Goal: Task Accomplishment & Management: Complete application form

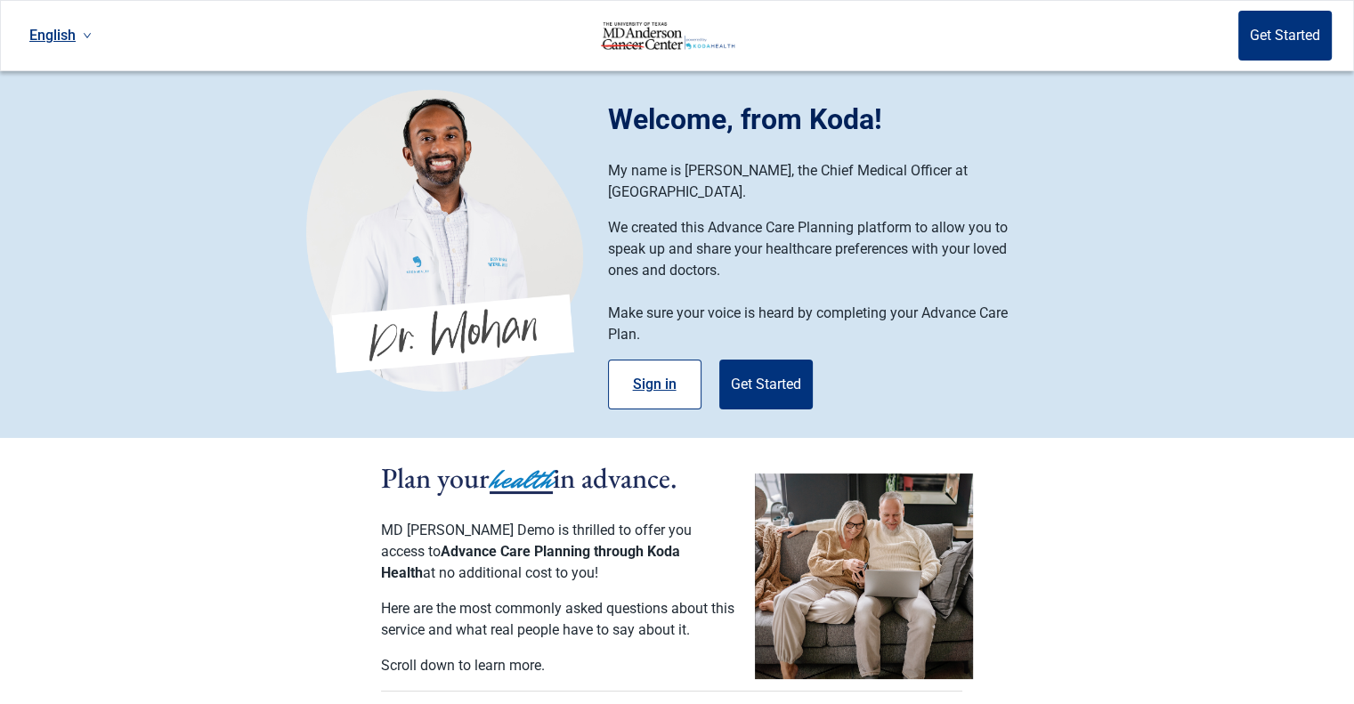
click at [660, 362] on button "Sign in" at bounding box center [654, 385] width 93 height 50
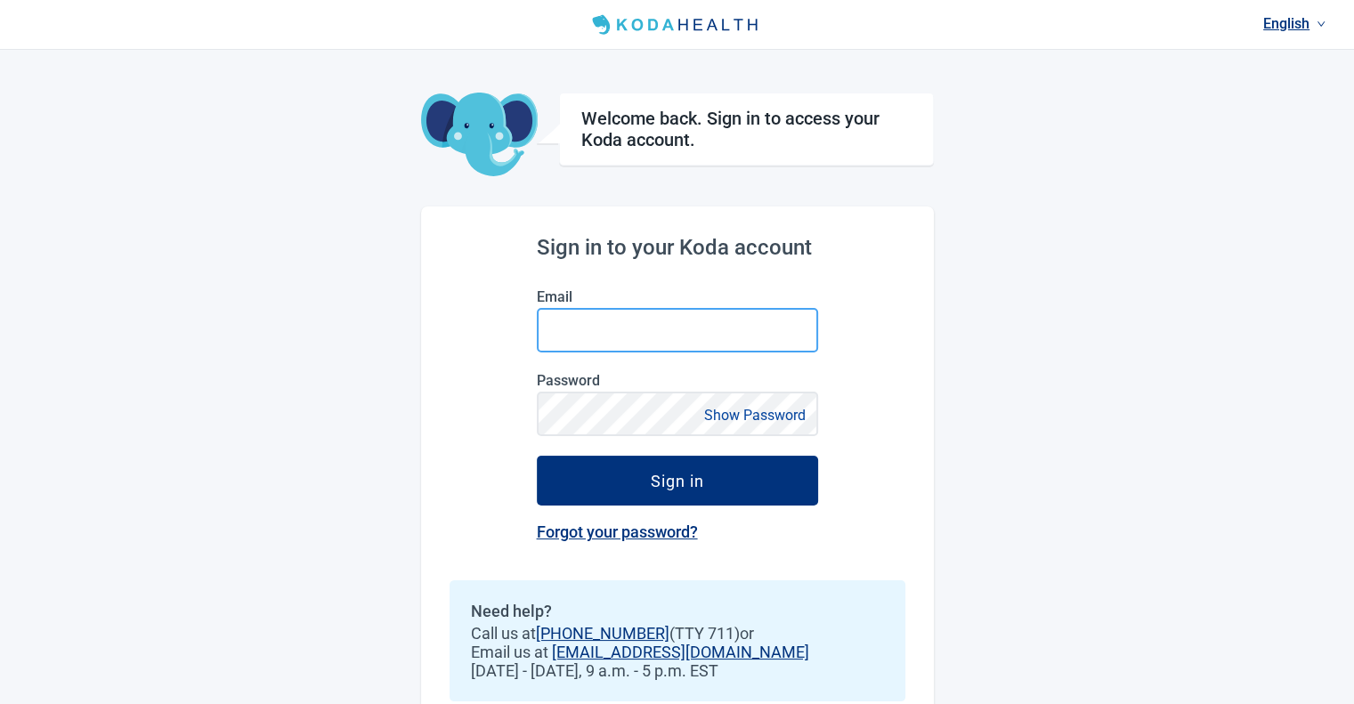
click at [623, 344] on input "Email" at bounding box center [677, 330] width 281 height 45
click at [580, 320] on input "Email" at bounding box center [677, 330] width 281 height 45
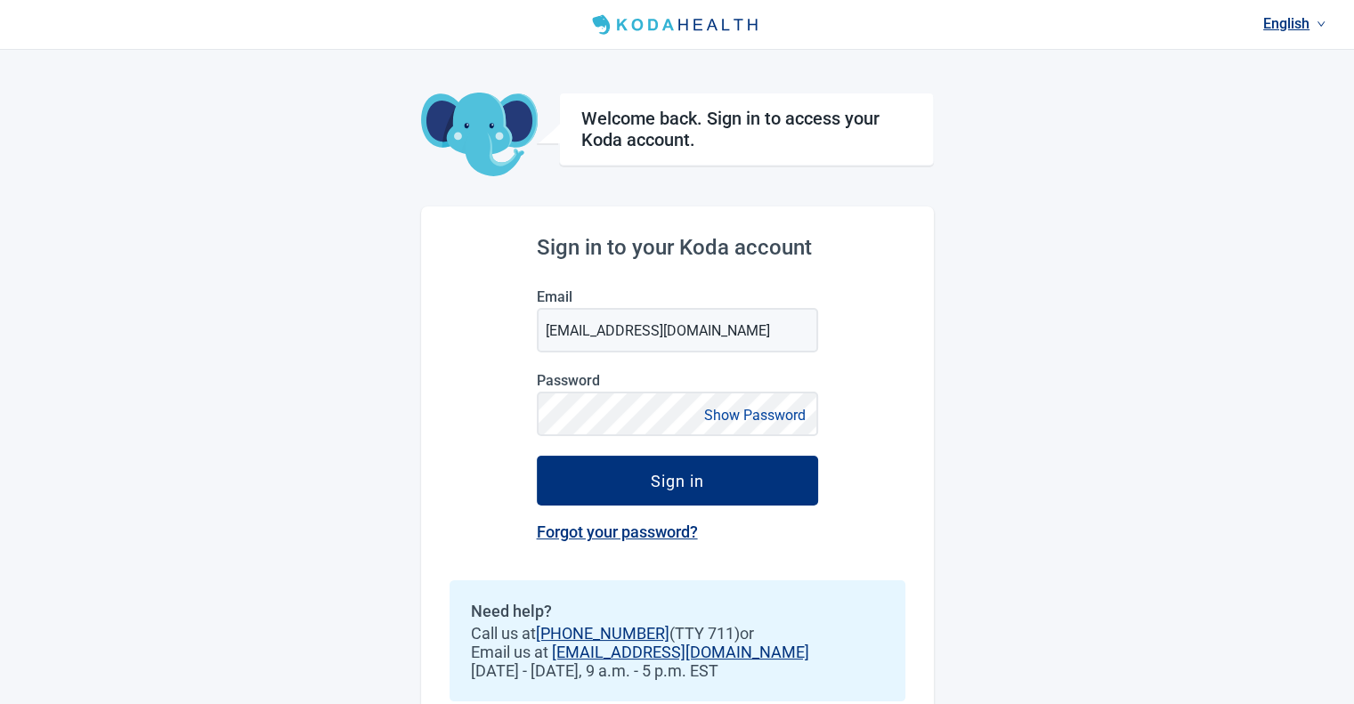
click at [767, 408] on button "Show Password" at bounding box center [755, 415] width 112 height 24
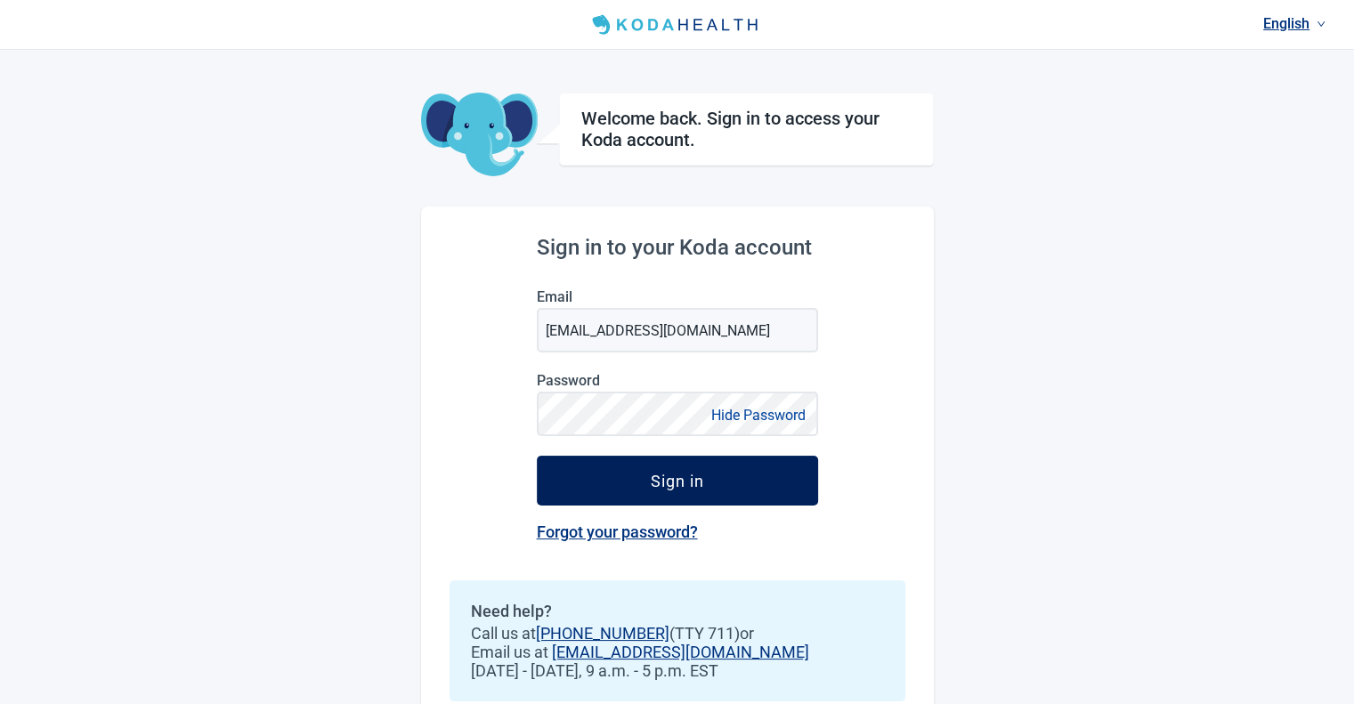
click at [655, 490] on div "Sign in" at bounding box center [677, 481] width 53 height 18
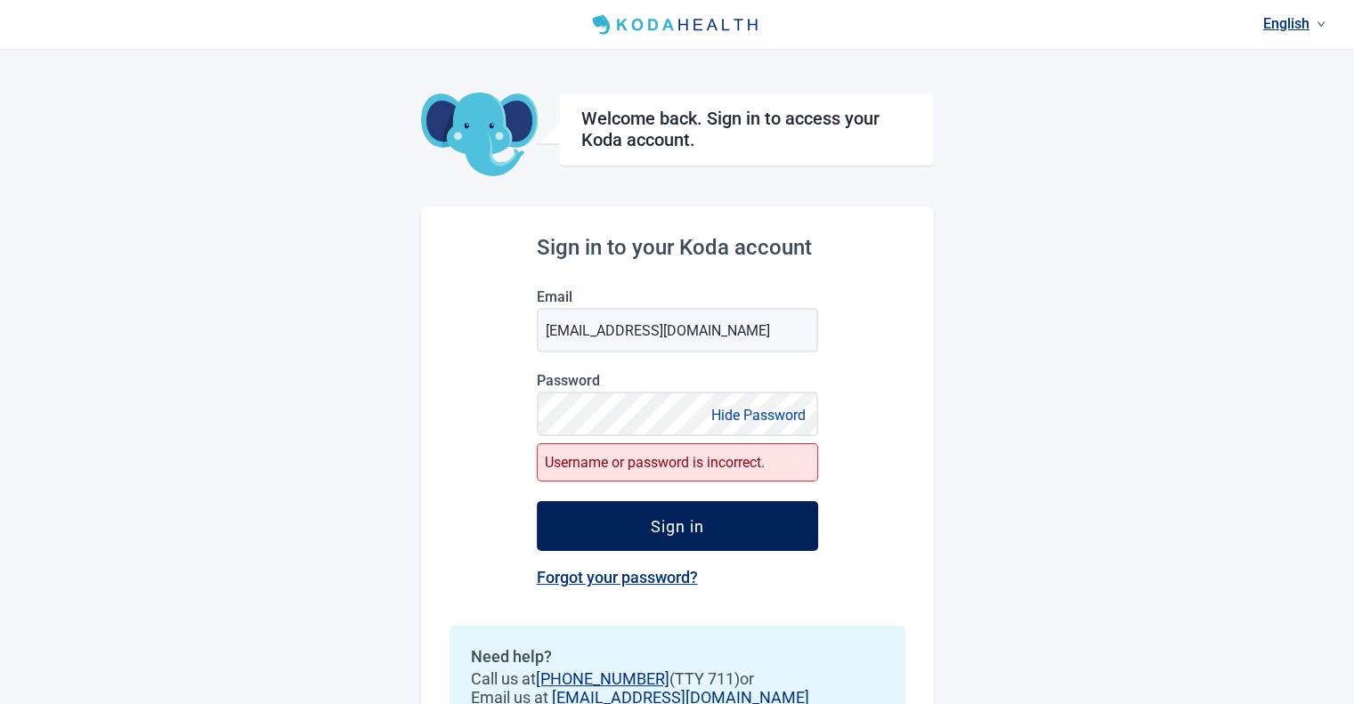
click at [643, 518] on button "Sign in" at bounding box center [677, 526] width 281 height 50
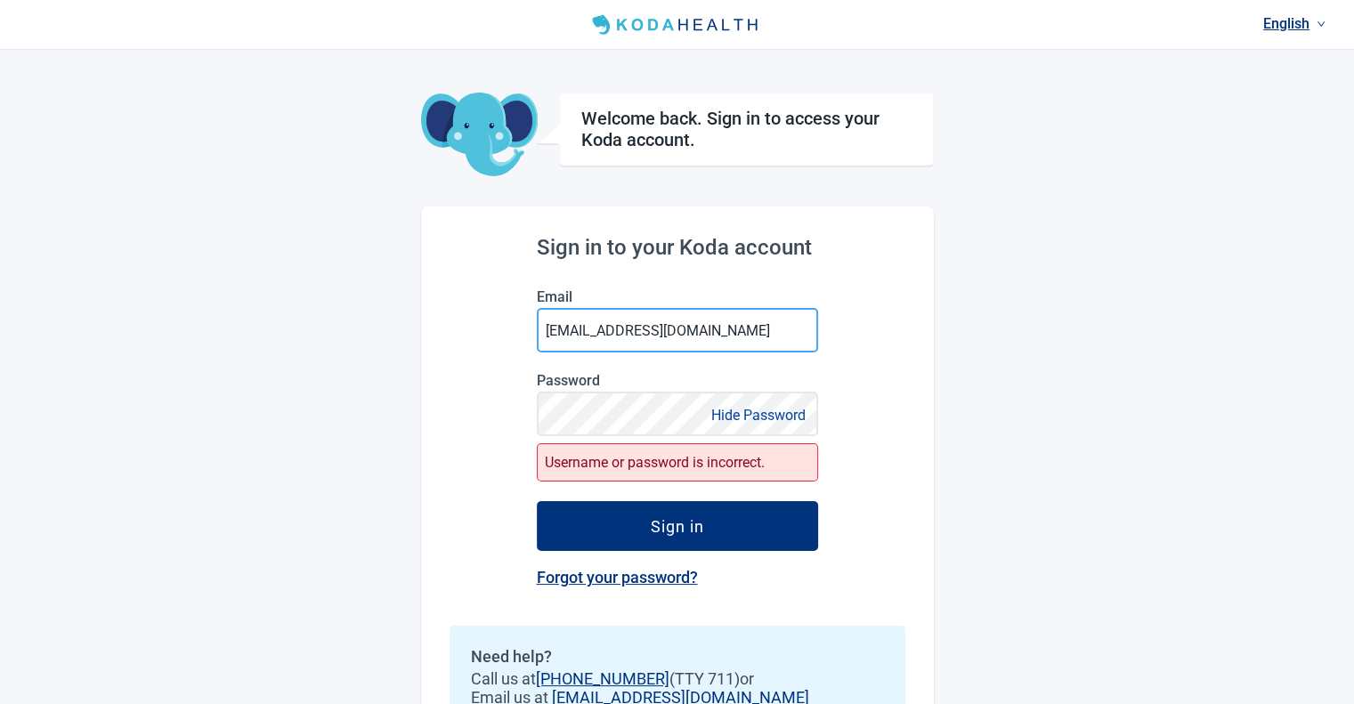
drag, startPoint x: 742, startPoint y: 334, endPoint x: 161, endPoint y: 352, distance: 580.7
click at [161, 352] on div "English Welcome back. Sign in to access your Koda account. Sign in to your Koda…" at bounding box center [677, 395] width 1354 height 790
click at [564, 334] on input "[EMAIL_ADDRESS][DOMAIN_NAME]" at bounding box center [677, 330] width 281 height 45
click at [556, 328] on input "[EMAIL_ADDRESS][DOMAIN_NAME]" at bounding box center [677, 330] width 281 height 45
click at [517, 353] on div "Sign in to your Koda account Email [EMAIL_ADDRESS][DOMAIN_NAME] Password Hide P…" at bounding box center [677, 498] width 513 height 583
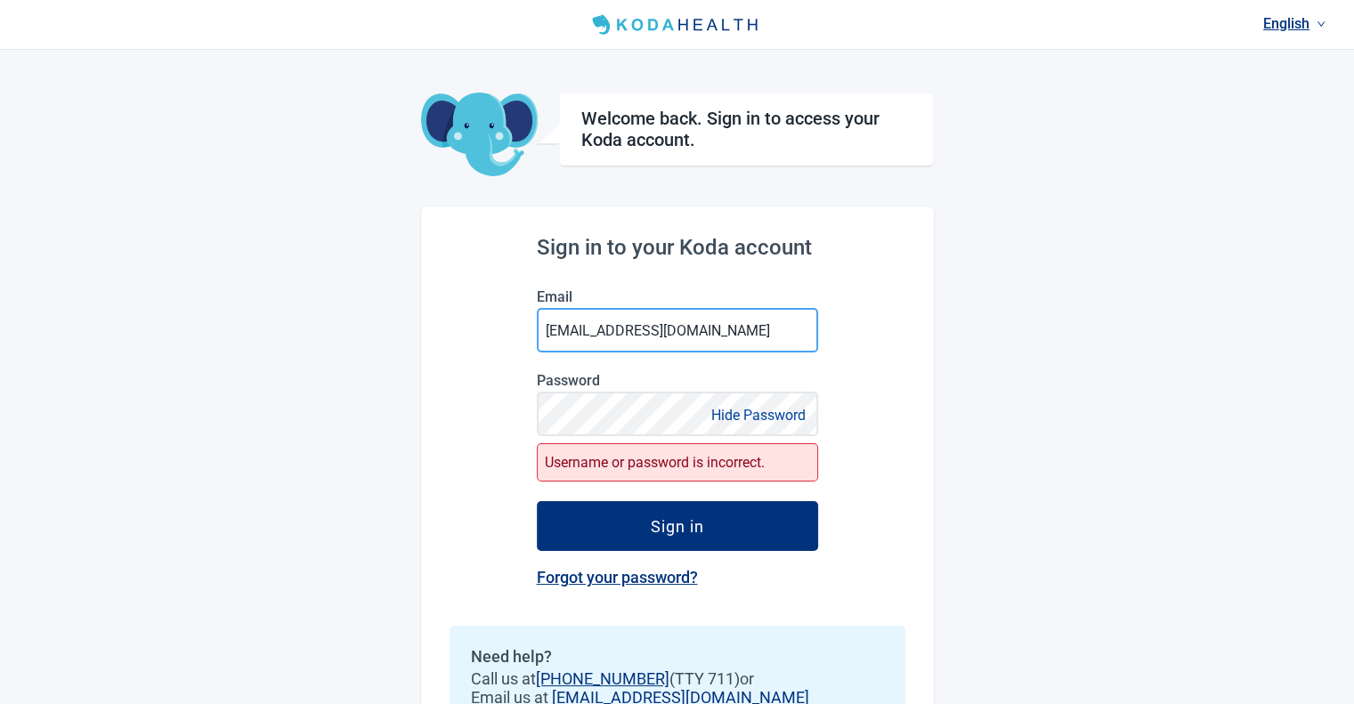
click at [557, 328] on input "[EMAIL_ADDRESS][DOMAIN_NAME]" at bounding box center [677, 330] width 281 height 45
type input "[EMAIL_ADDRESS][DOMAIN_NAME]"
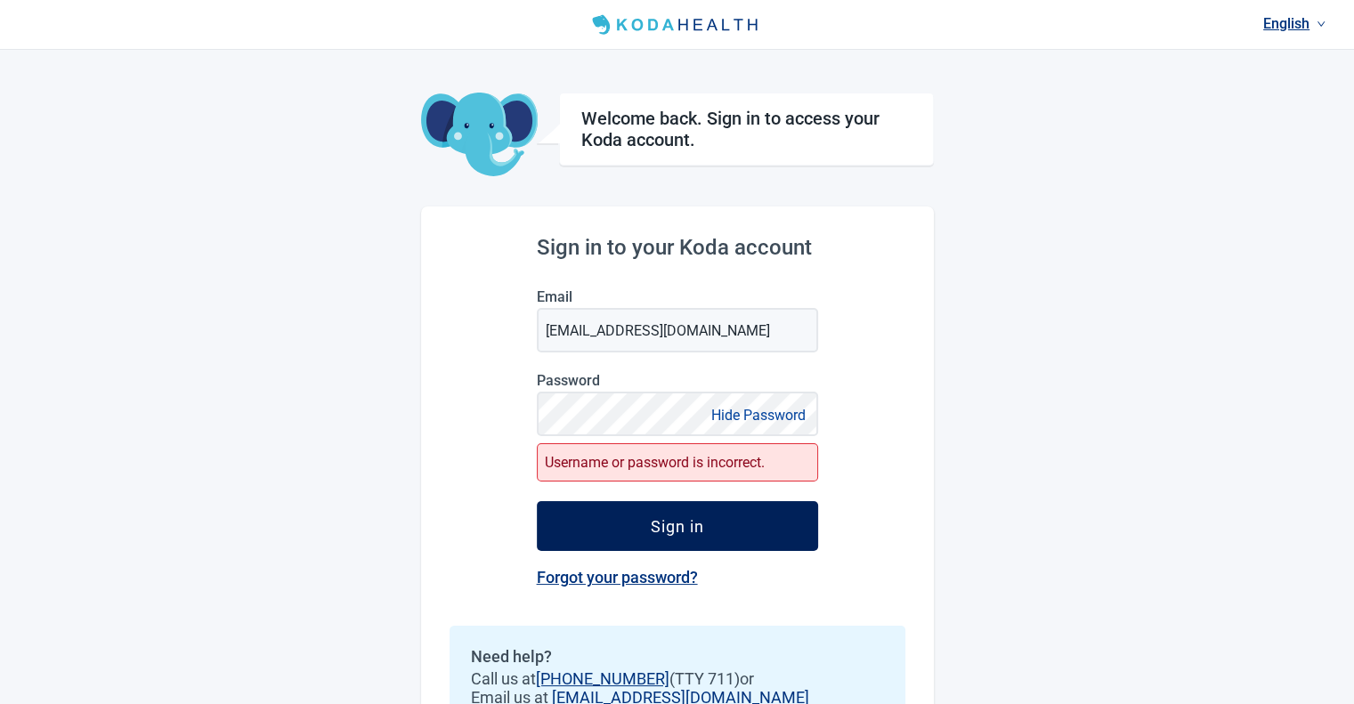
click at [602, 534] on button "Sign in" at bounding box center [677, 526] width 281 height 50
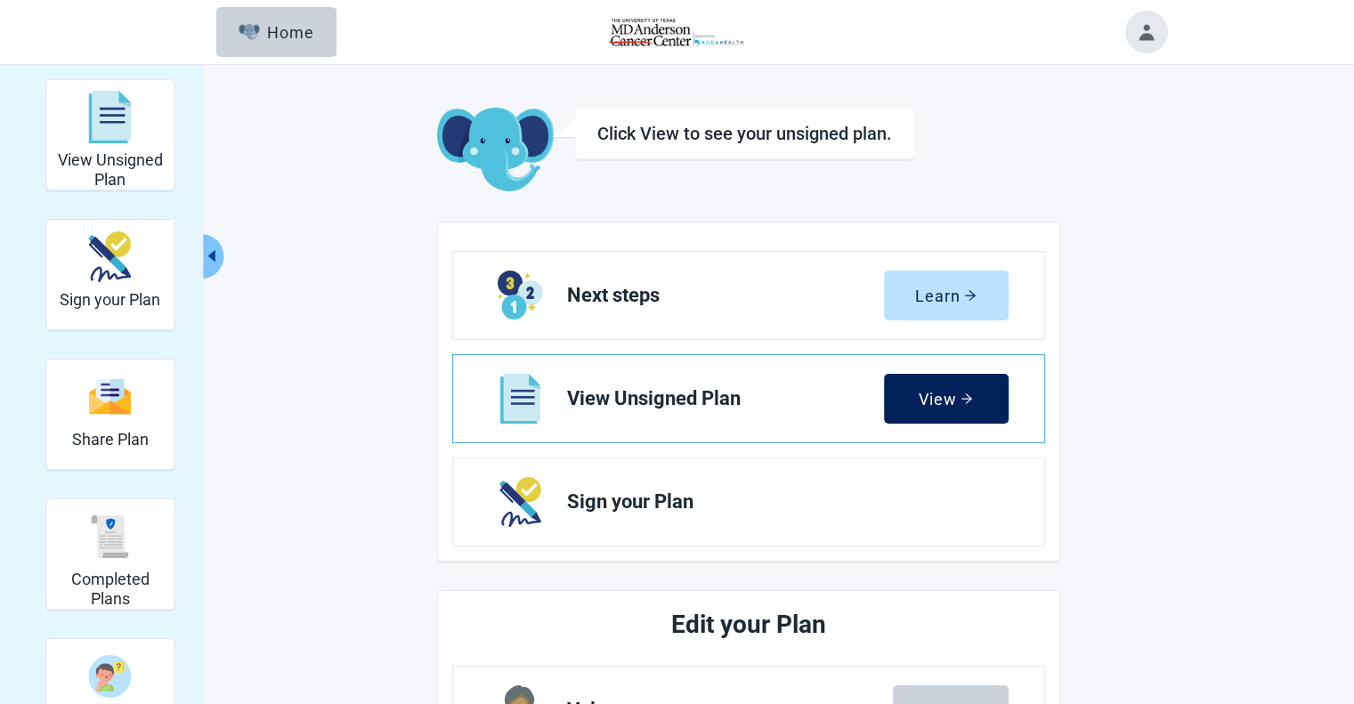
click at [972, 401] on icon "arrow-right" at bounding box center [967, 399] width 12 height 12
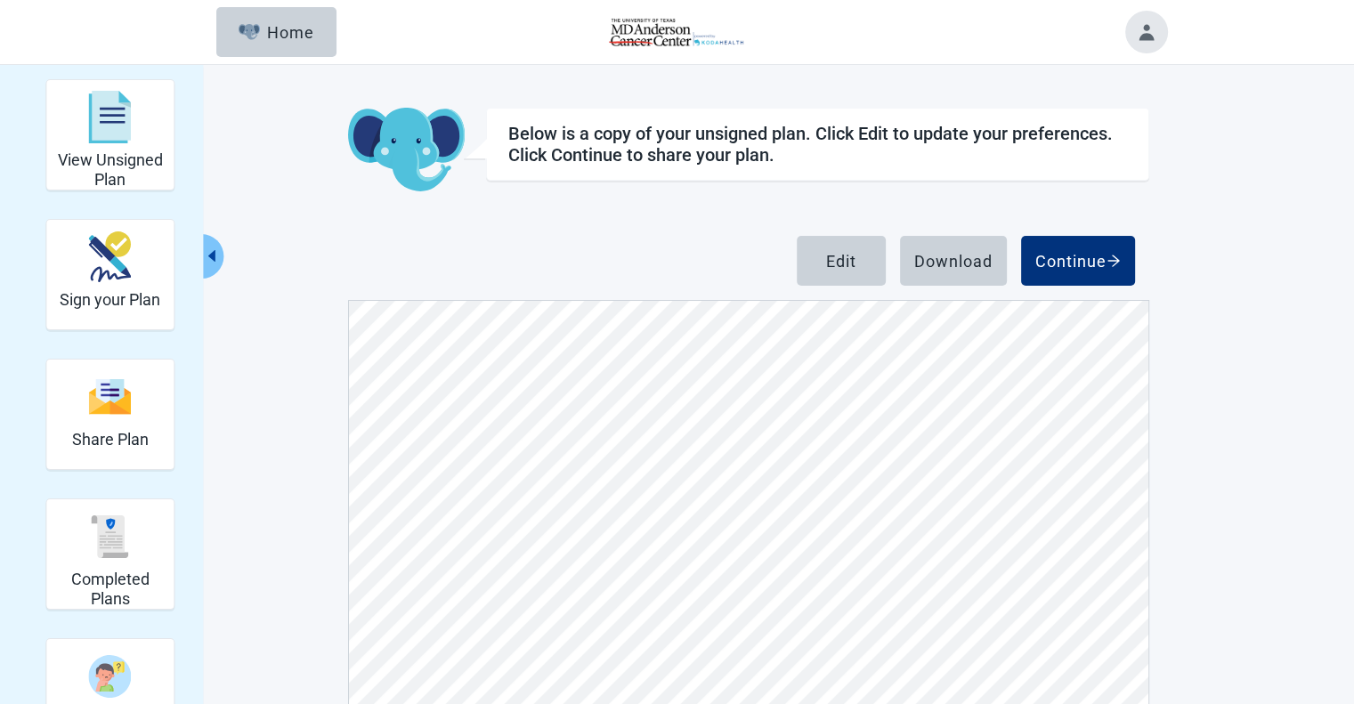
scroll to position [623, 0]
click at [1080, 274] on button "Continue" at bounding box center [1078, 261] width 114 height 50
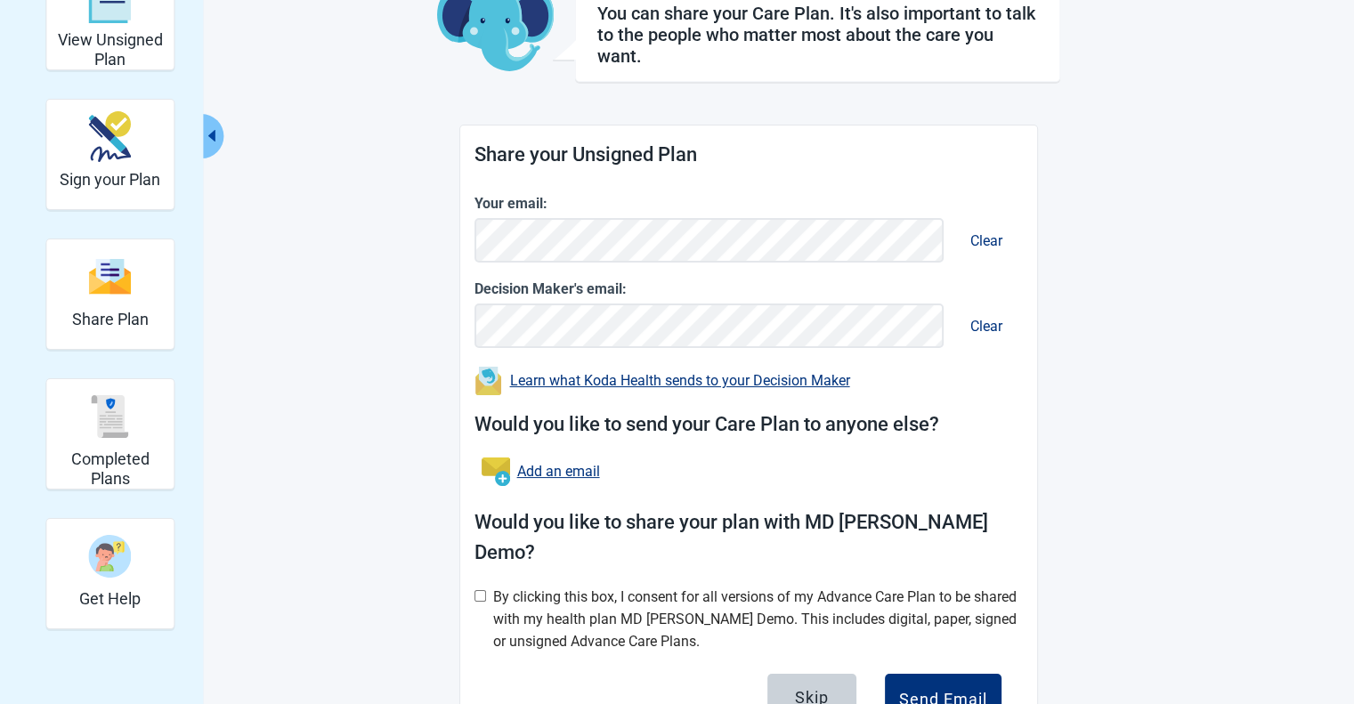
scroll to position [173, 0]
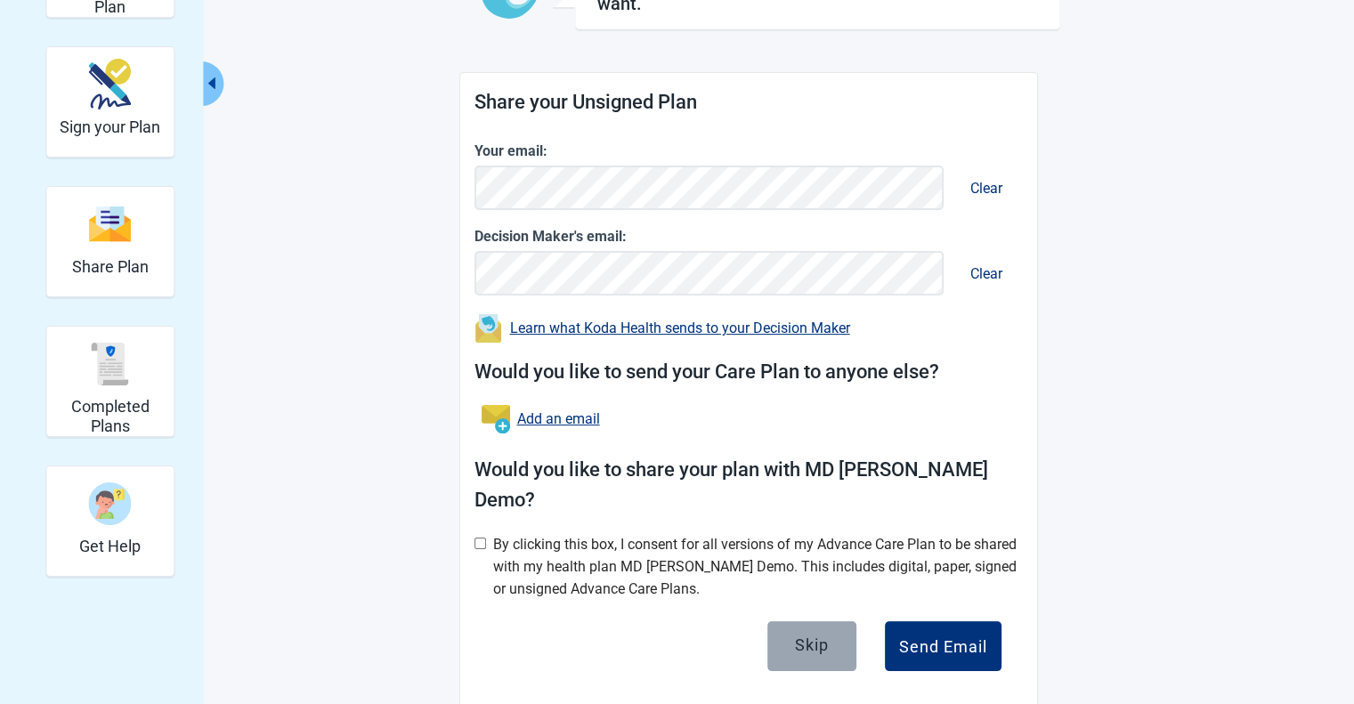
click at [791, 621] on button "Skip" at bounding box center [811, 646] width 89 height 50
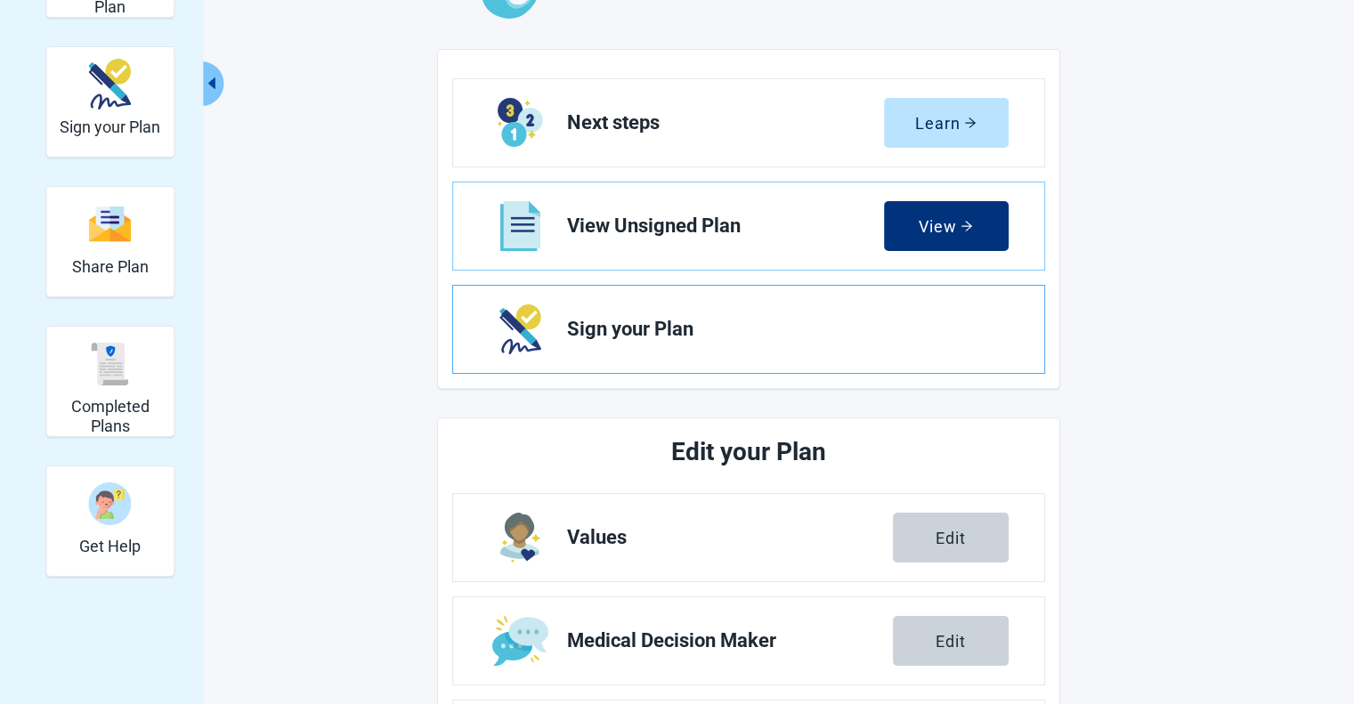
click at [646, 327] on span "Sign your Plan" at bounding box center [780, 329] width 427 height 21
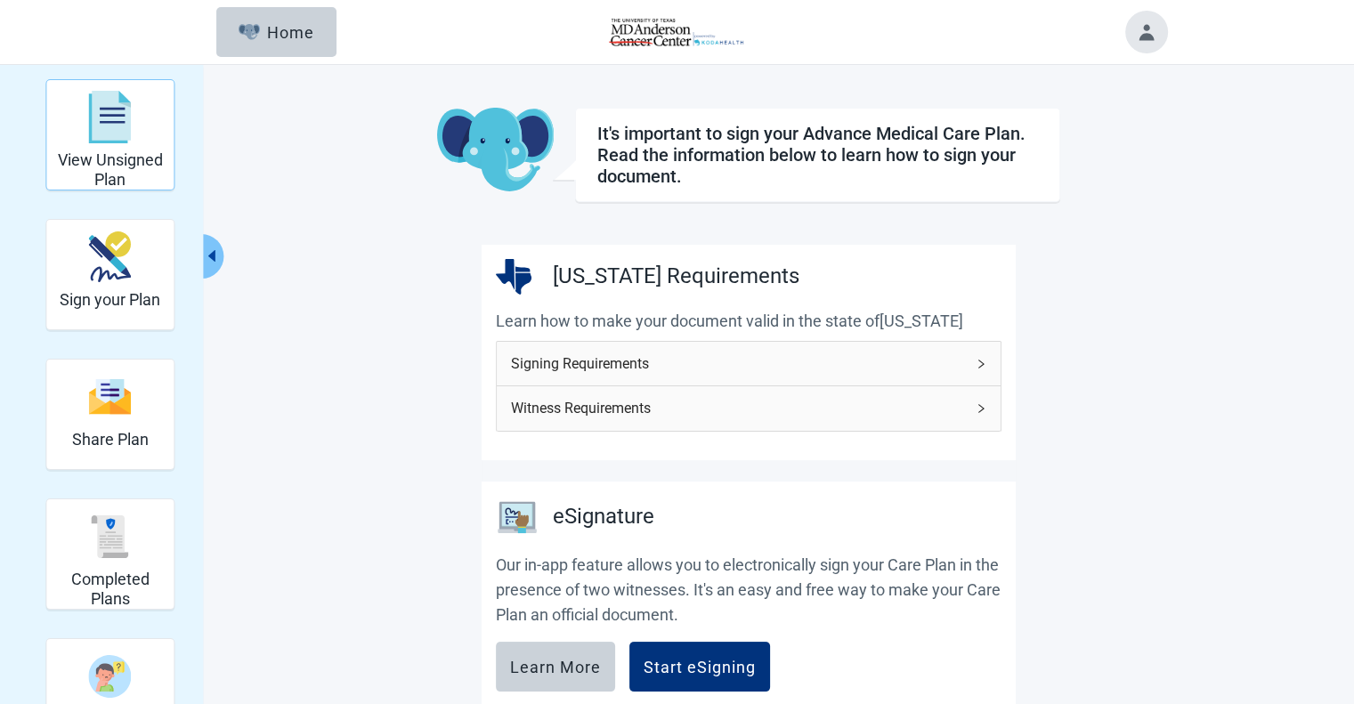
click at [91, 113] on img "View Unsigned Plan" at bounding box center [110, 117] width 43 height 53
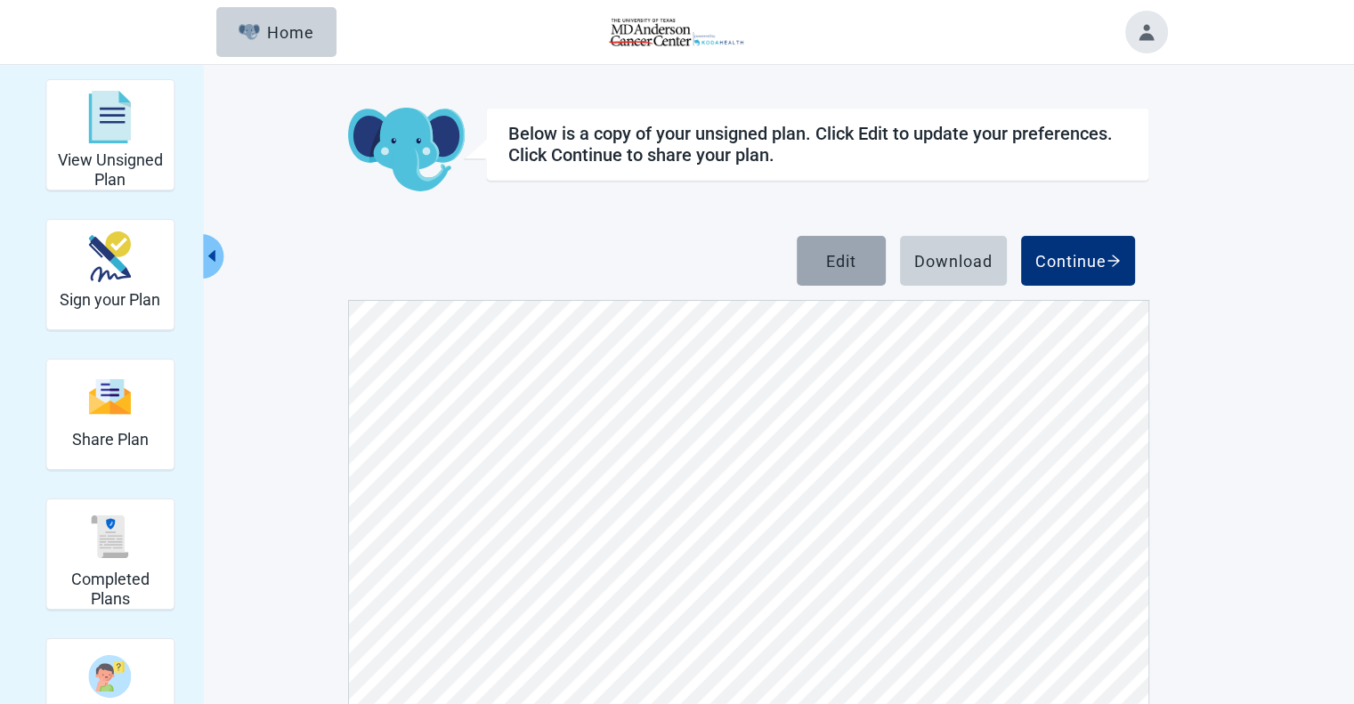
click at [831, 255] on div "Edit" at bounding box center [841, 261] width 30 height 18
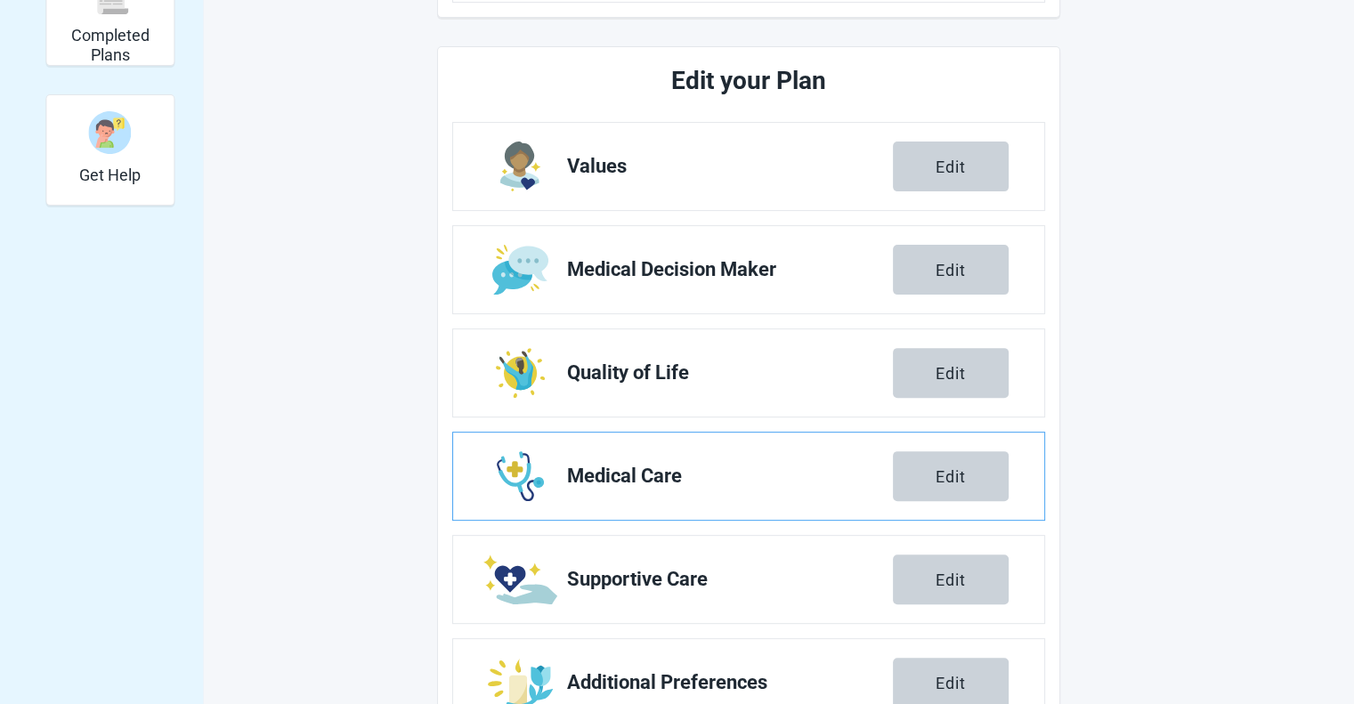
scroll to position [609, 0]
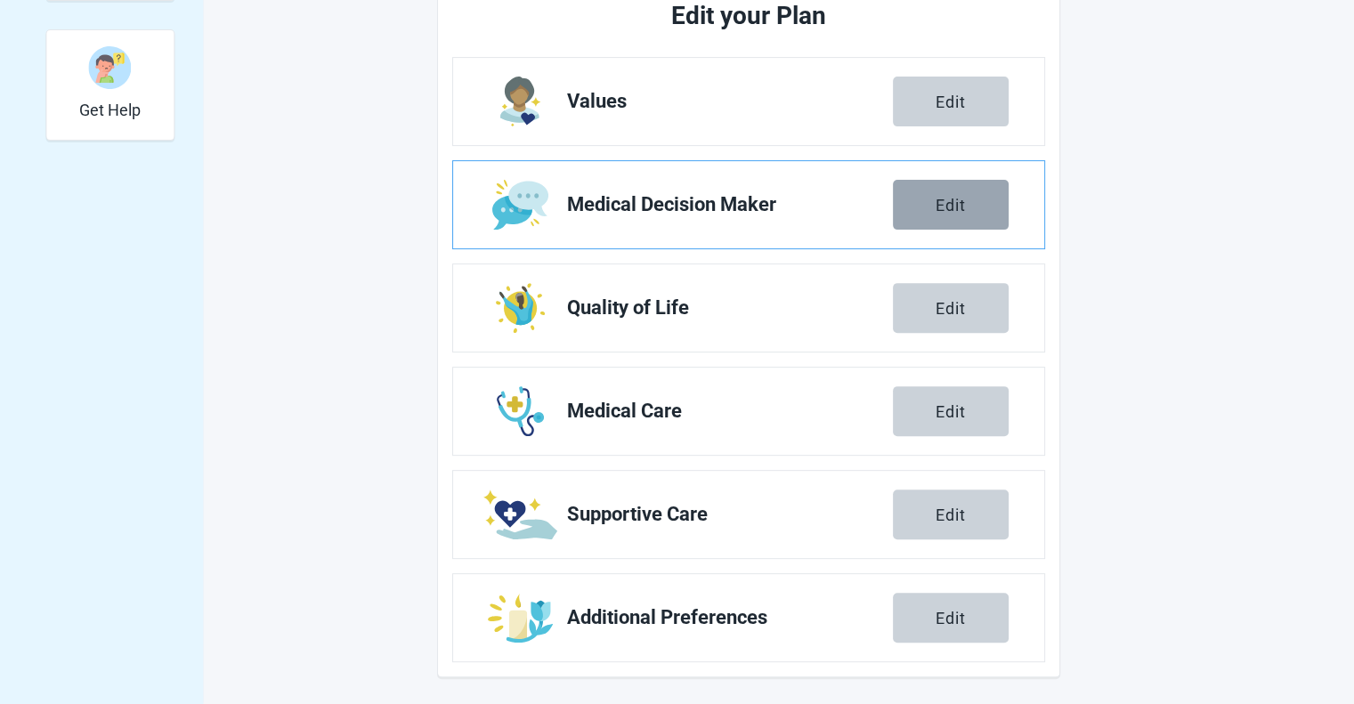
click at [935, 202] on button "Edit" at bounding box center [951, 205] width 116 height 50
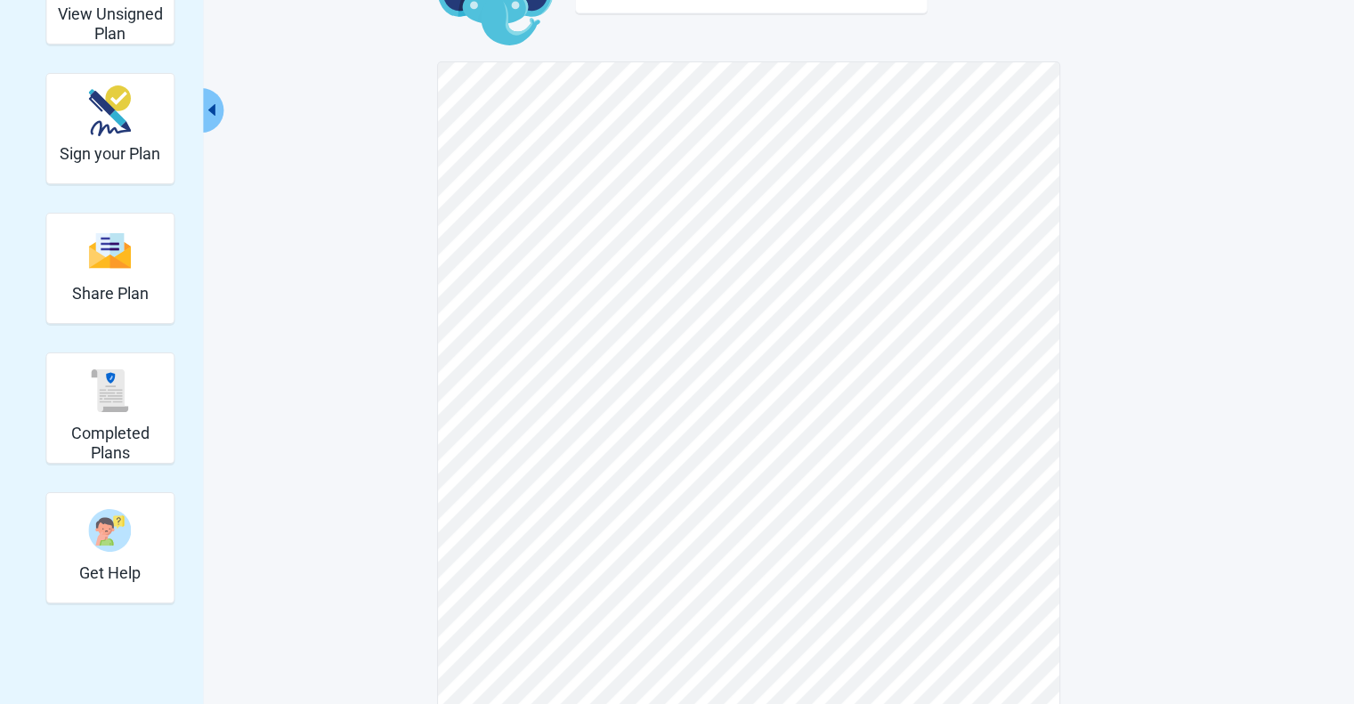
scroll to position [178, 0]
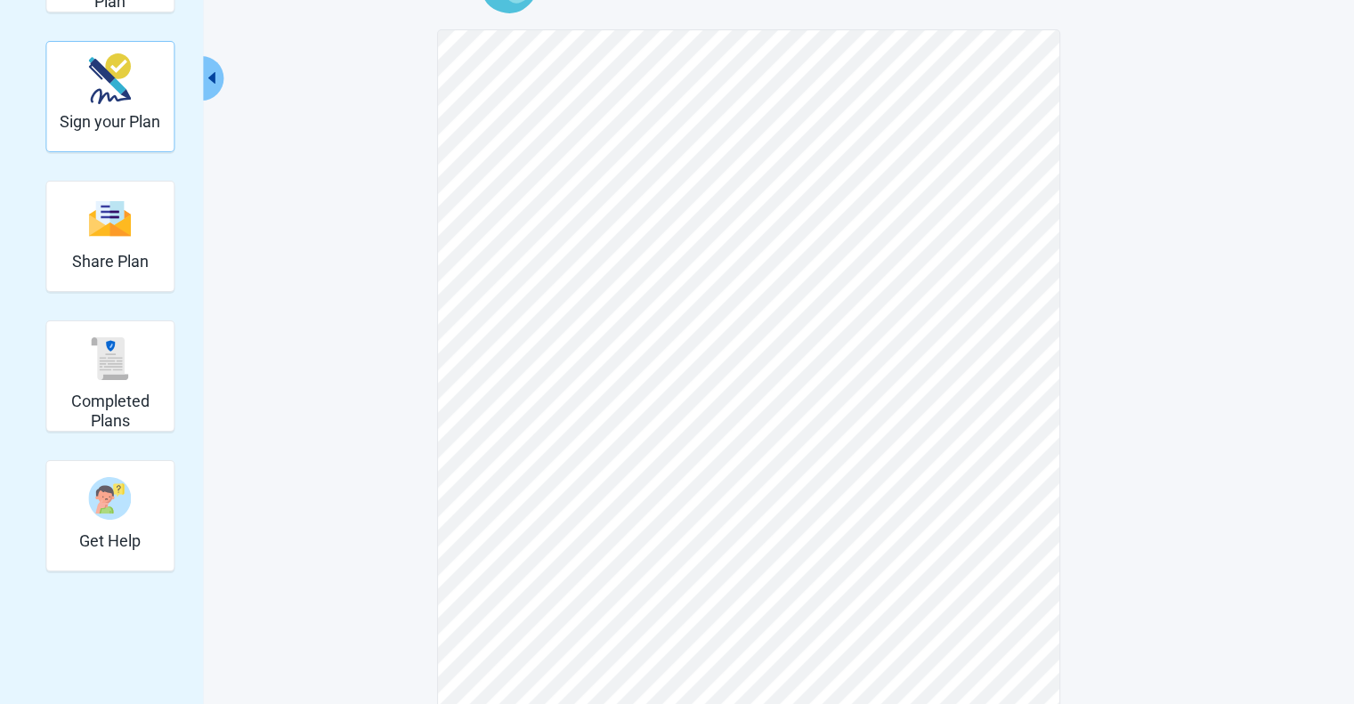
click at [75, 102] on div "Sign your Plan" at bounding box center [110, 78] width 101 height 67
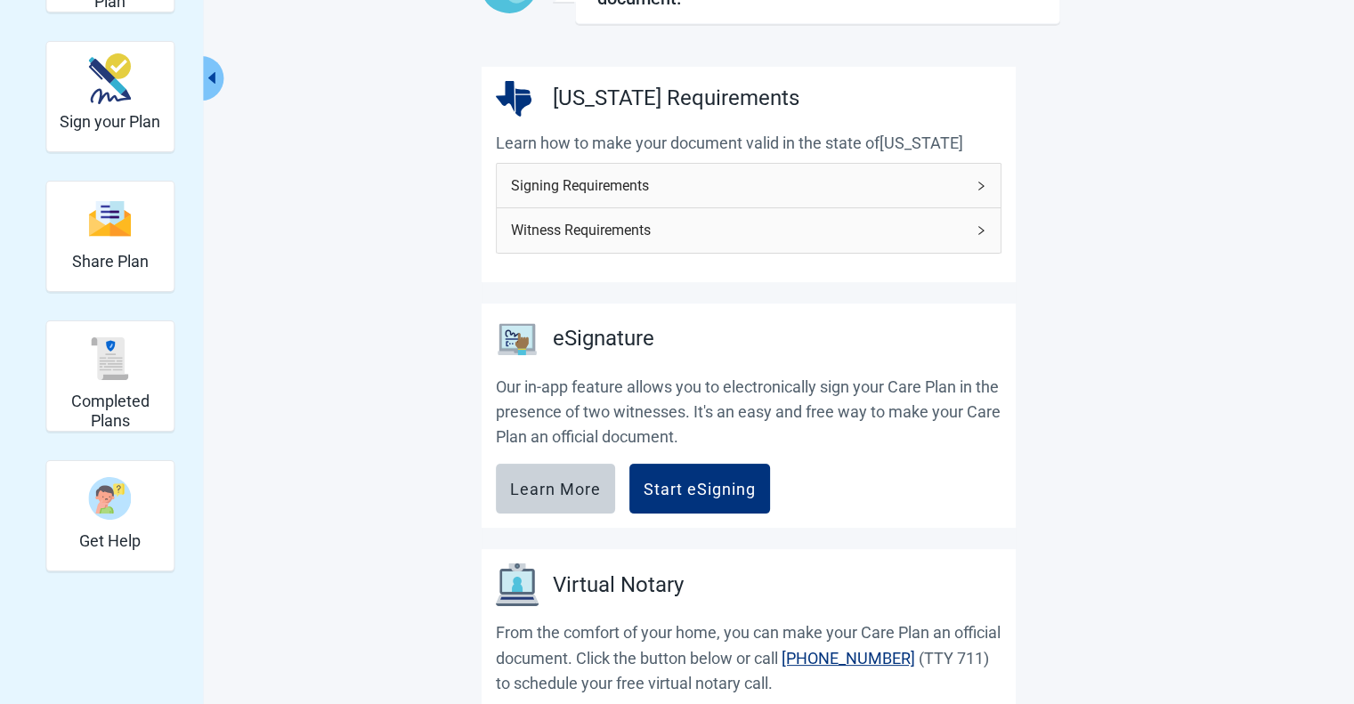
click at [376, 242] on main "It's important to sign your Advance Medical Care Plan. Read the information bel…" at bounding box center [748, 544] width 837 height 1229
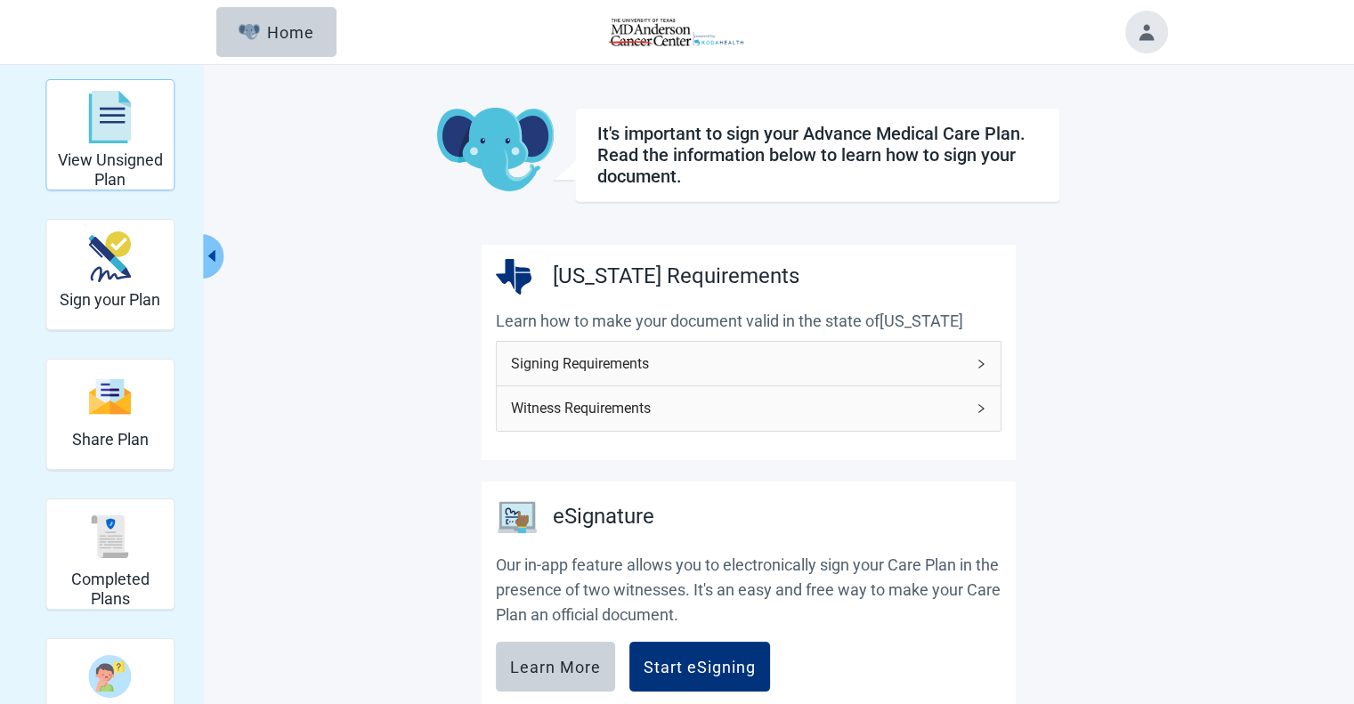
click at [113, 159] on h2 "View Unsigned Plan" at bounding box center [109, 169] width 113 height 38
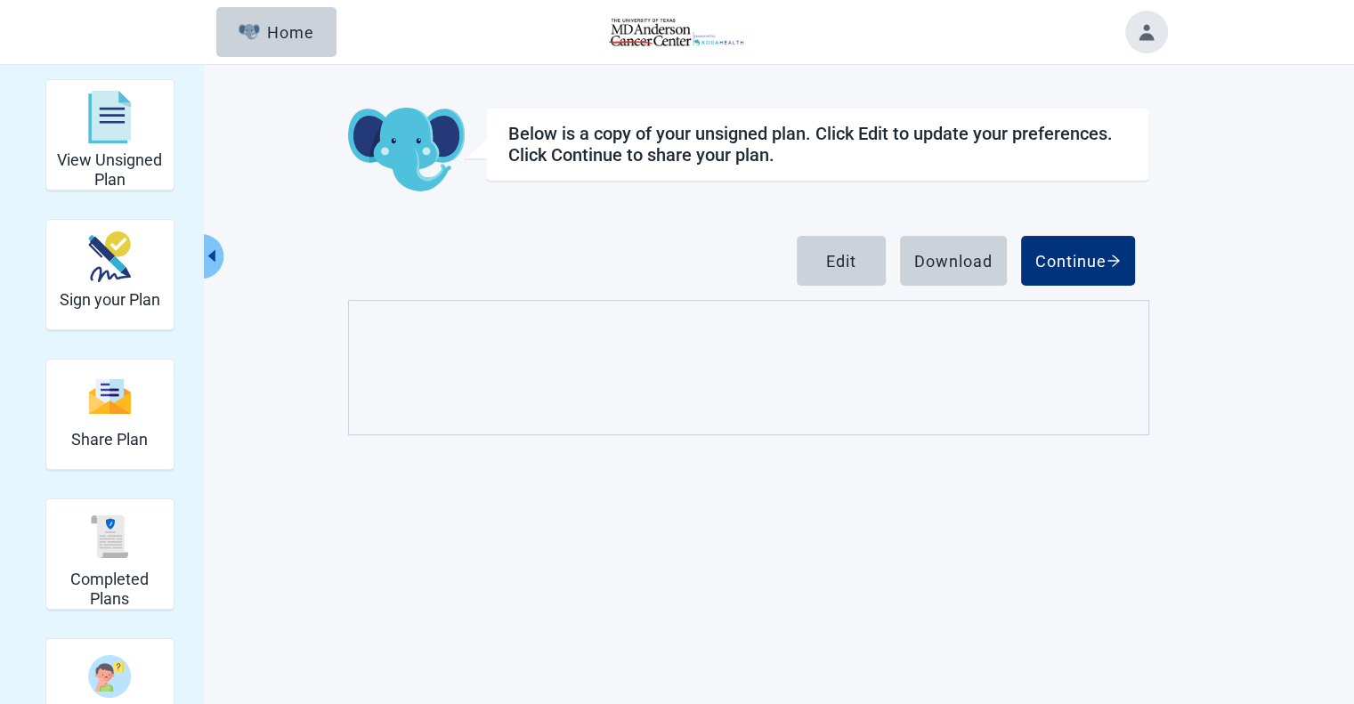
scroll to position [42, 0]
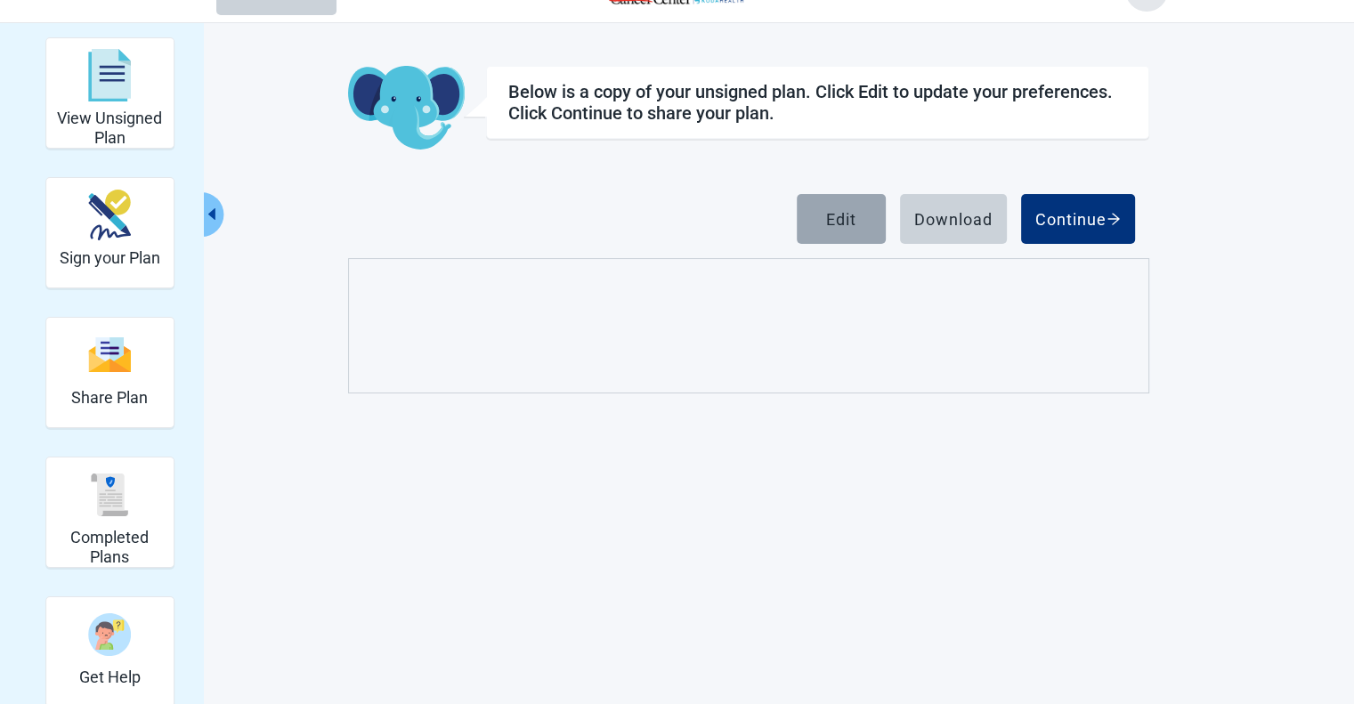
click at [827, 210] on div "Edit" at bounding box center [841, 219] width 30 height 18
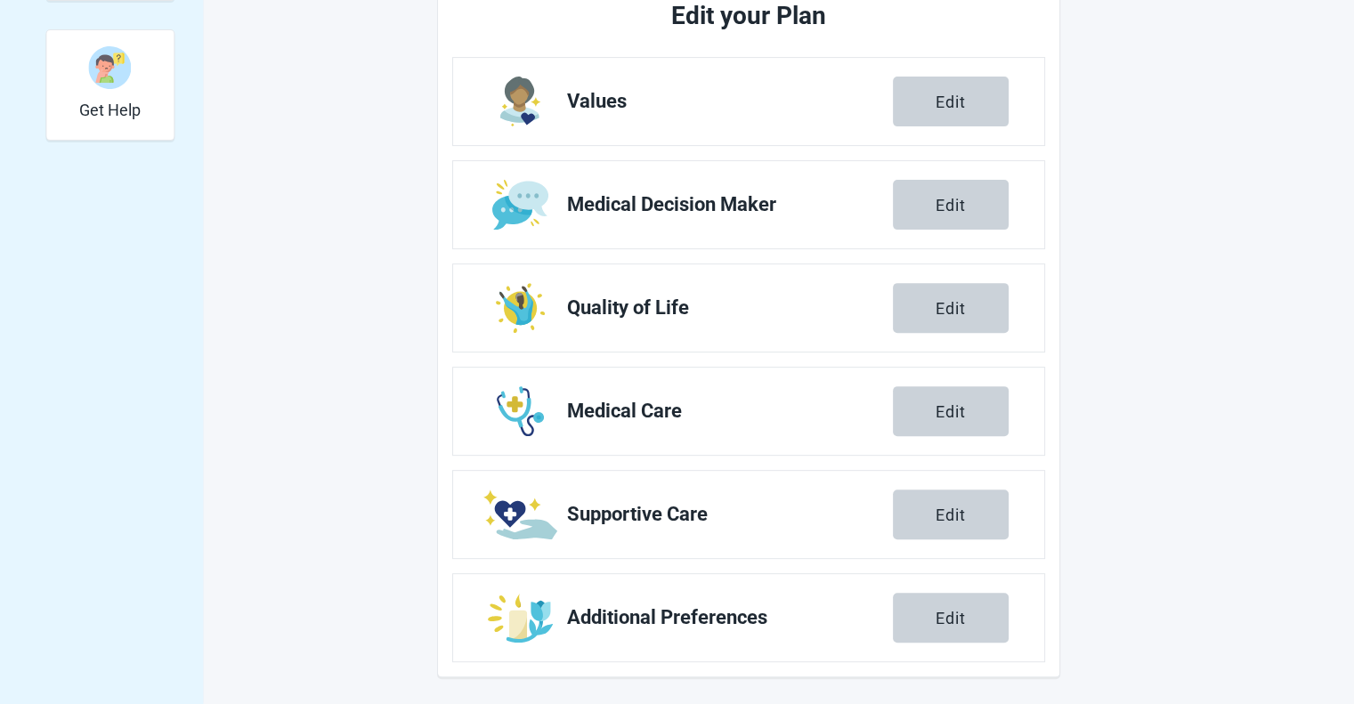
scroll to position [609, 0]
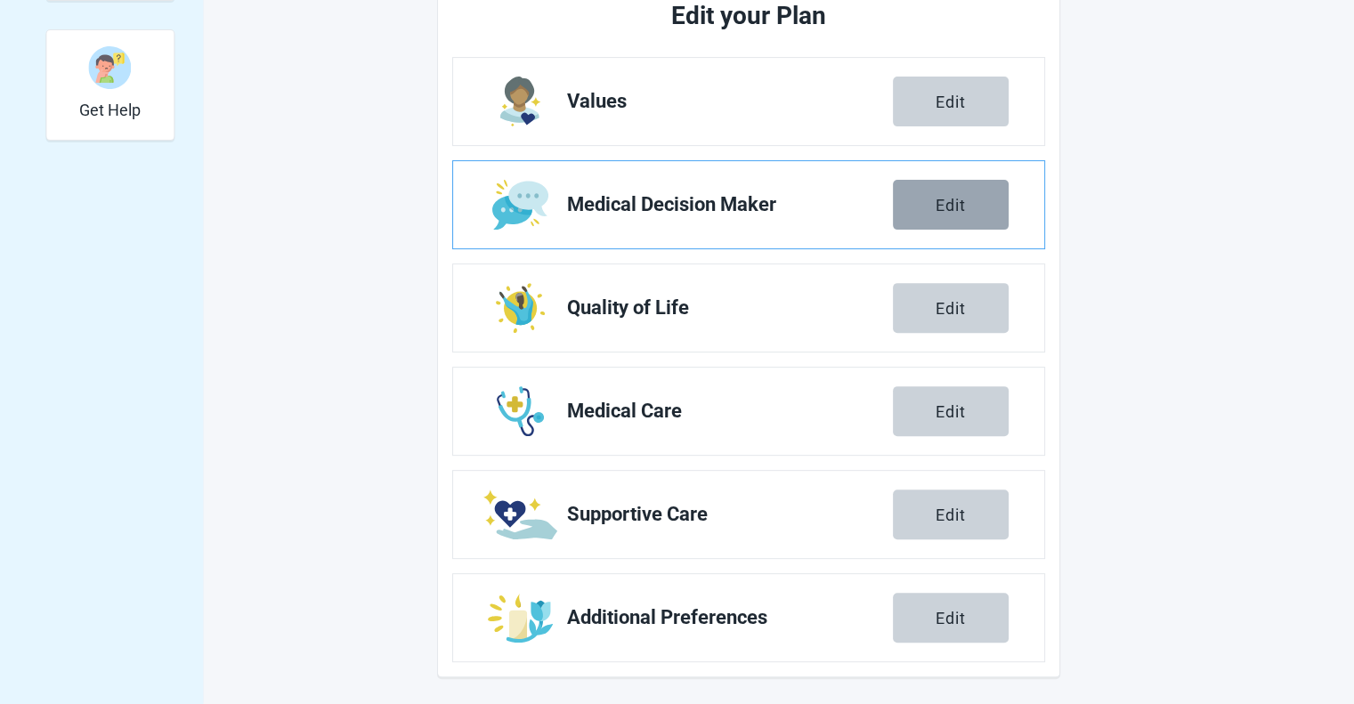
click at [938, 201] on div "Edit" at bounding box center [951, 205] width 30 height 18
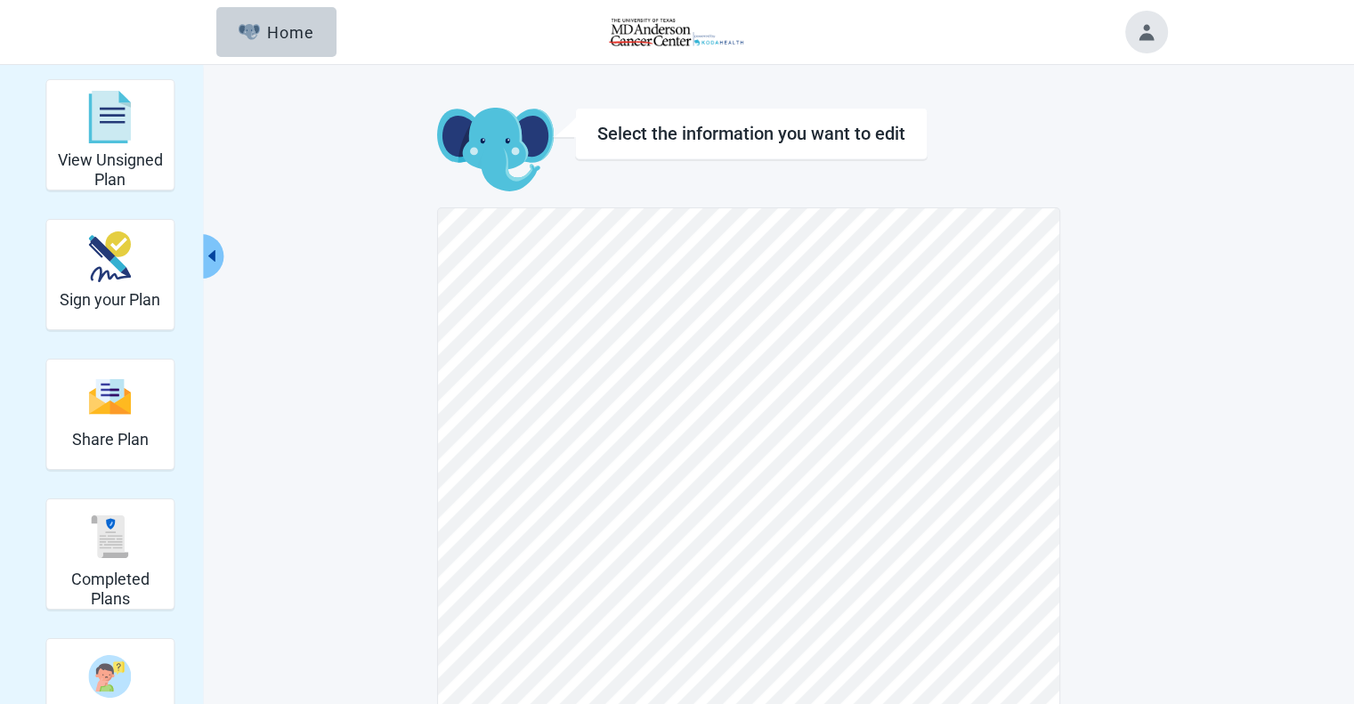
click at [143, 151] on h2 "View Unsigned Plan" at bounding box center [109, 169] width 113 height 38
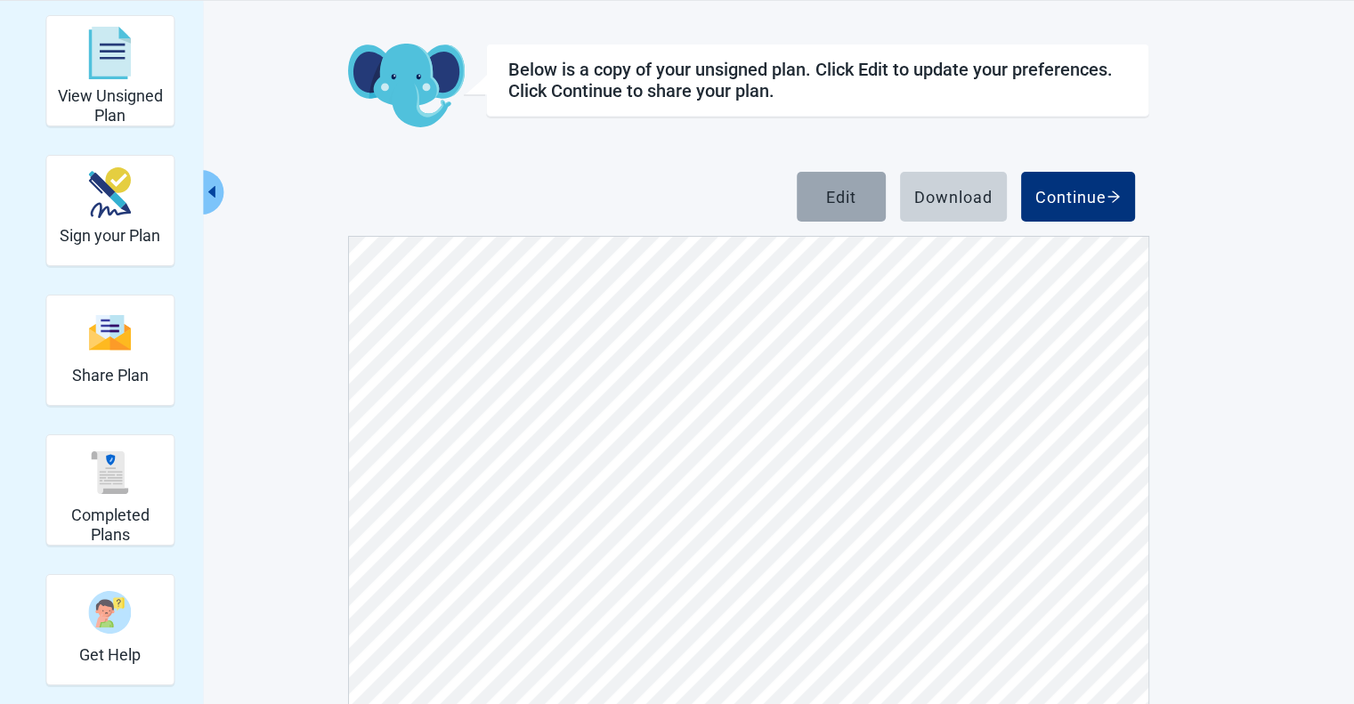
click at [838, 199] on div "Edit" at bounding box center [841, 197] width 30 height 18
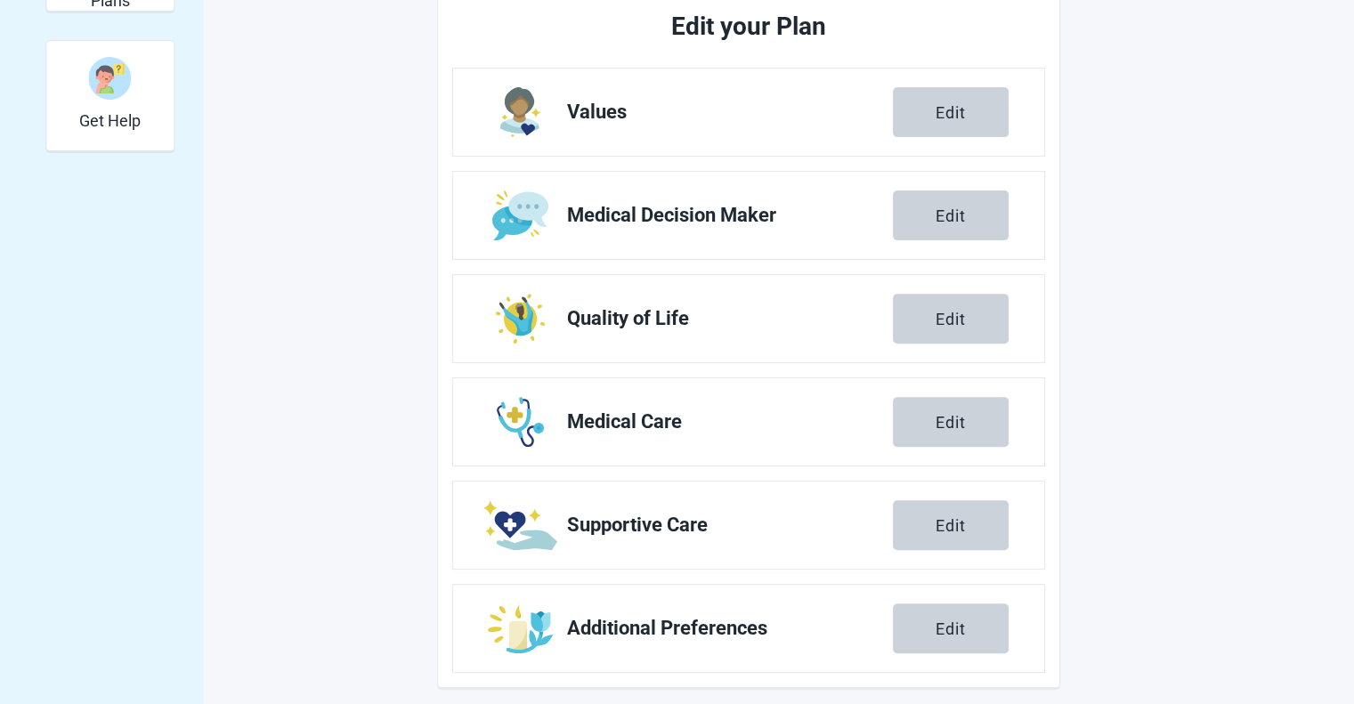
scroll to position [609, 0]
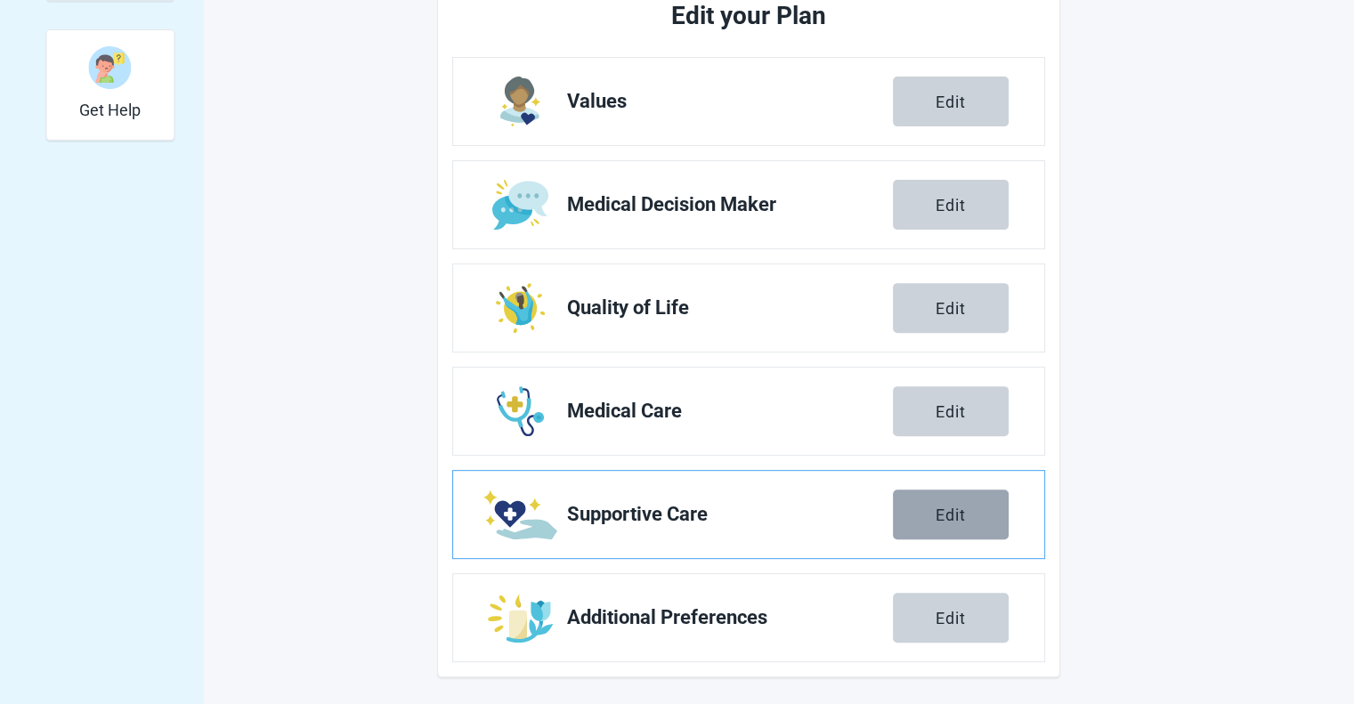
click at [966, 494] on button "Edit" at bounding box center [951, 515] width 116 height 50
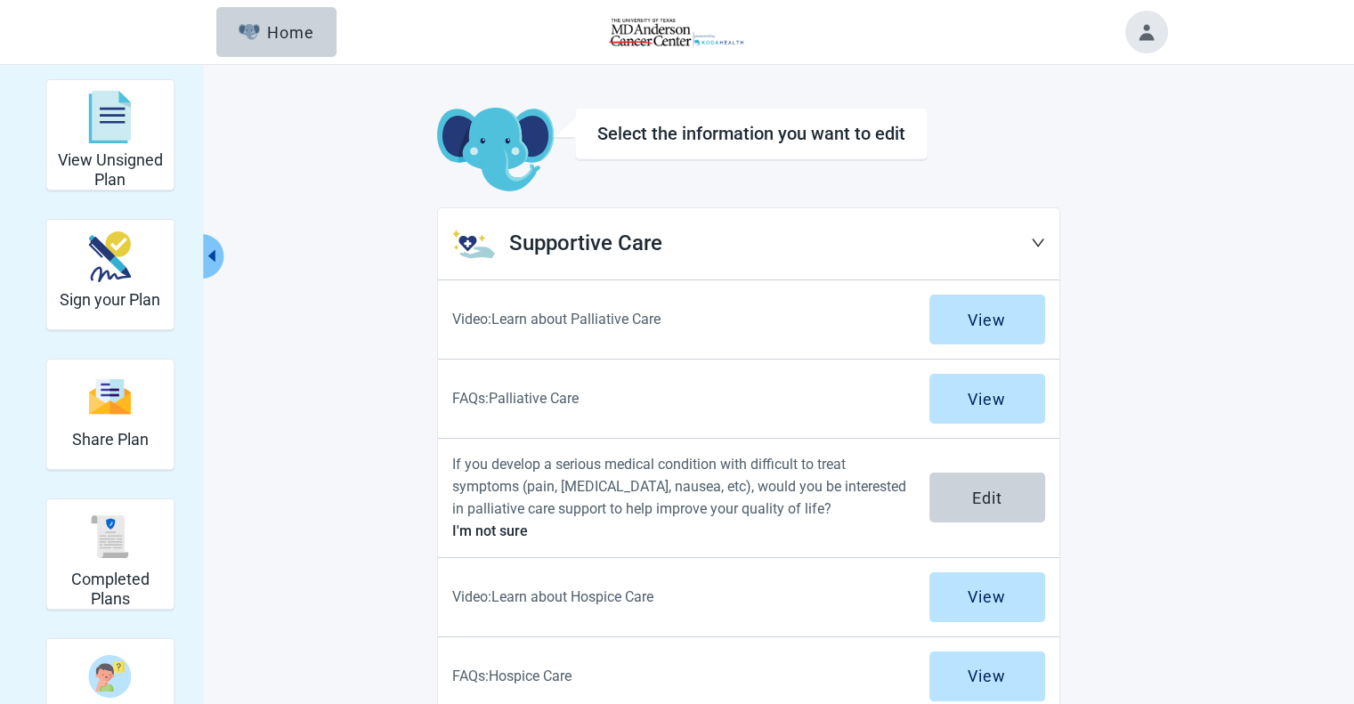
drag, startPoint x: 1036, startPoint y: 237, endPoint x: 1029, endPoint y: 243, distance: 9.5
click at [1036, 237] on icon "down" at bounding box center [1038, 243] width 14 height 14
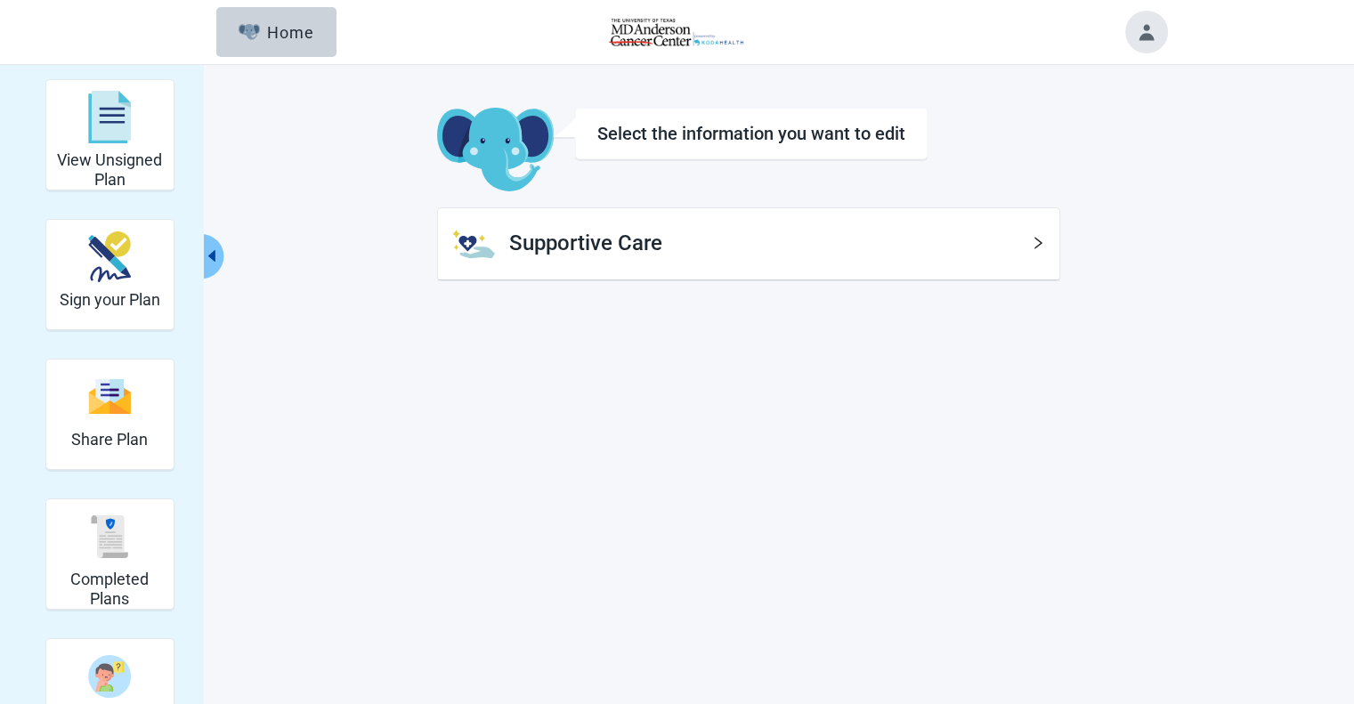
drag, startPoint x: 125, startPoint y: 142, endPoint x: 774, endPoint y: 321, distance: 673.2
click at [125, 142] on div "View Unsigned Plan" at bounding box center [109, 117] width 113 height 67
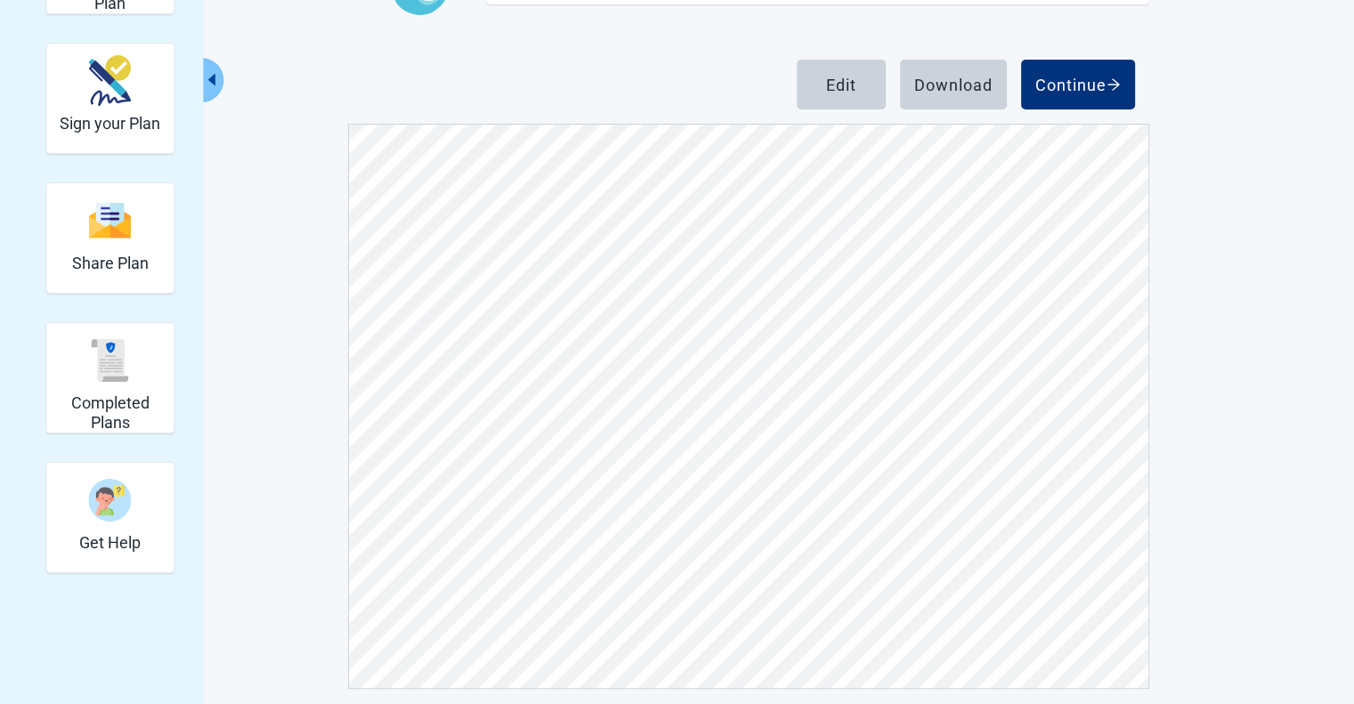
scroll to position [189, 0]
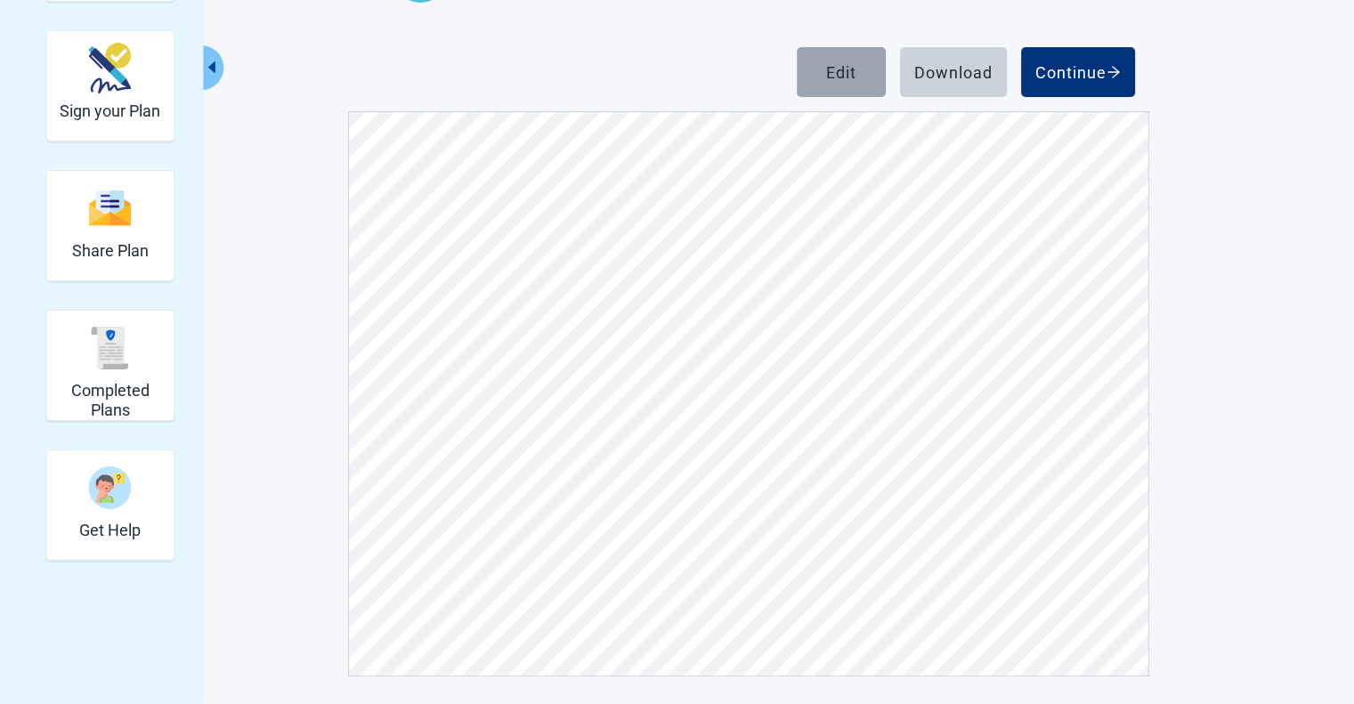
click at [833, 85] on button "Edit" at bounding box center [841, 72] width 89 height 50
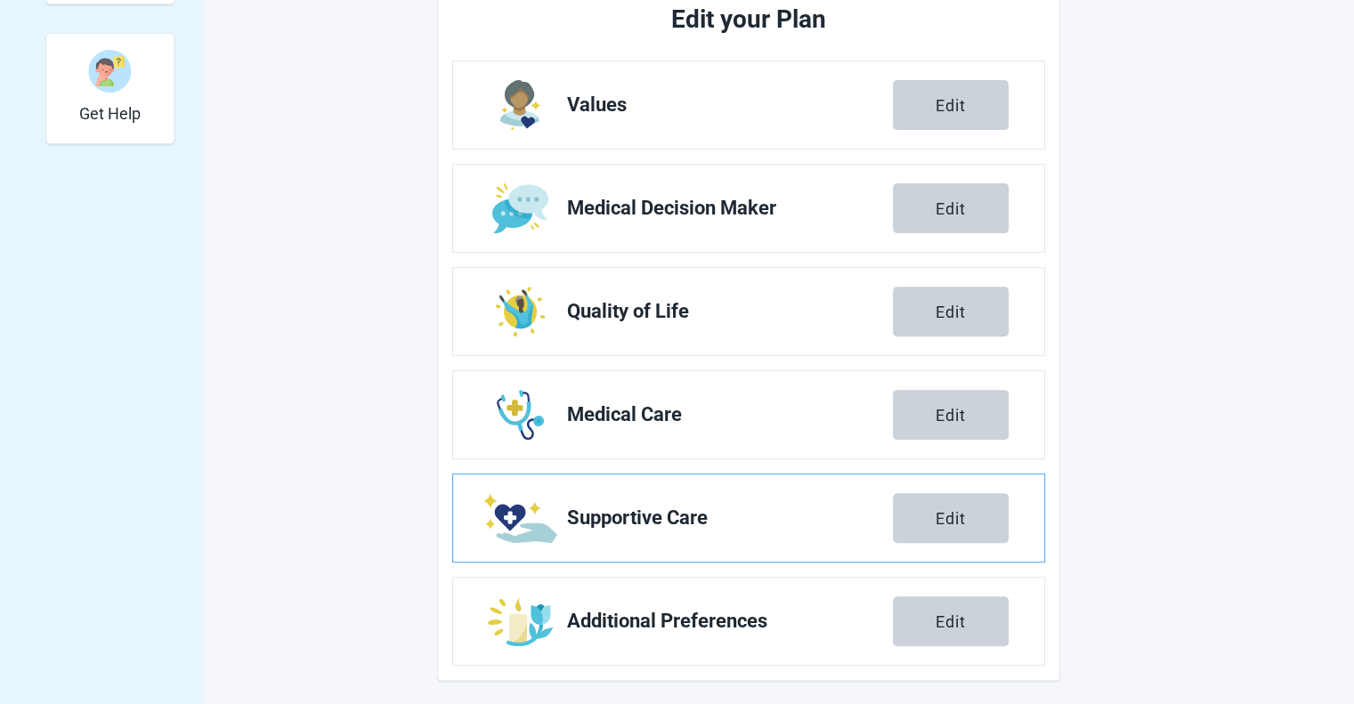
scroll to position [609, 0]
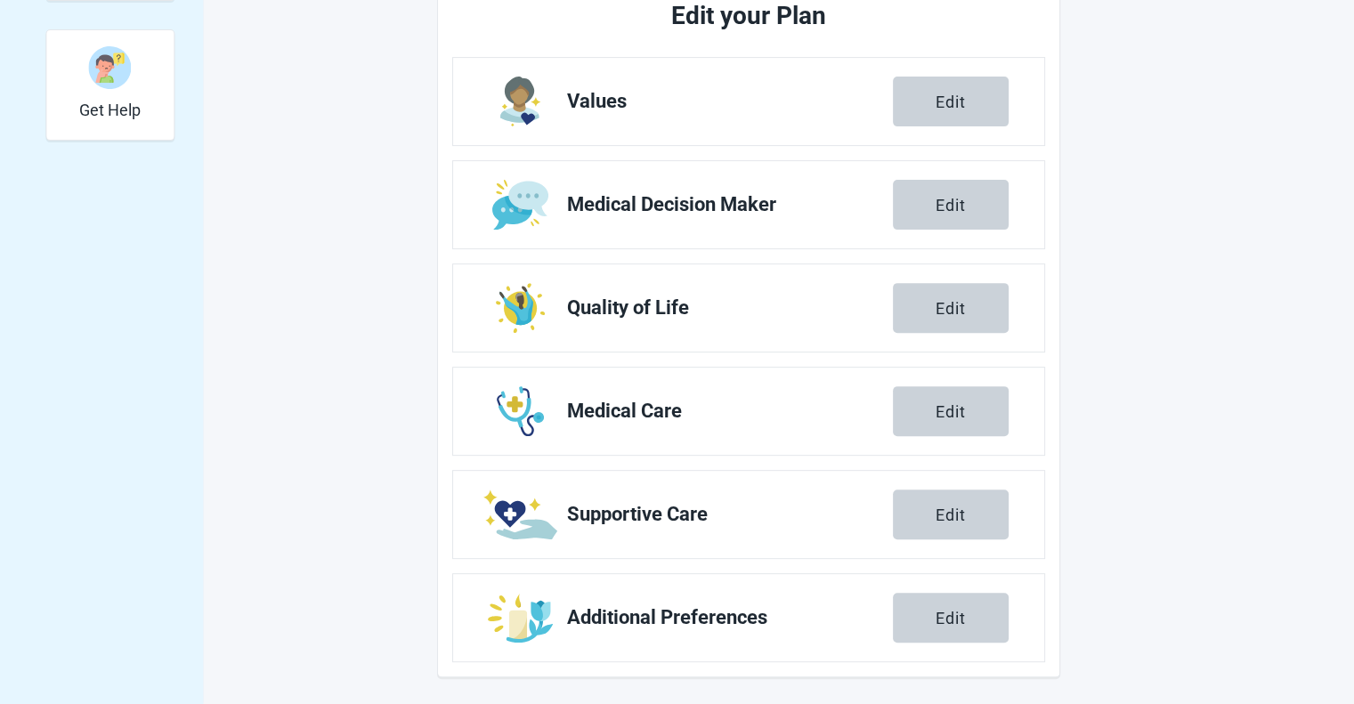
click at [940, 621] on div "Edit" at bounding box center [951, 618] width 30 height 18
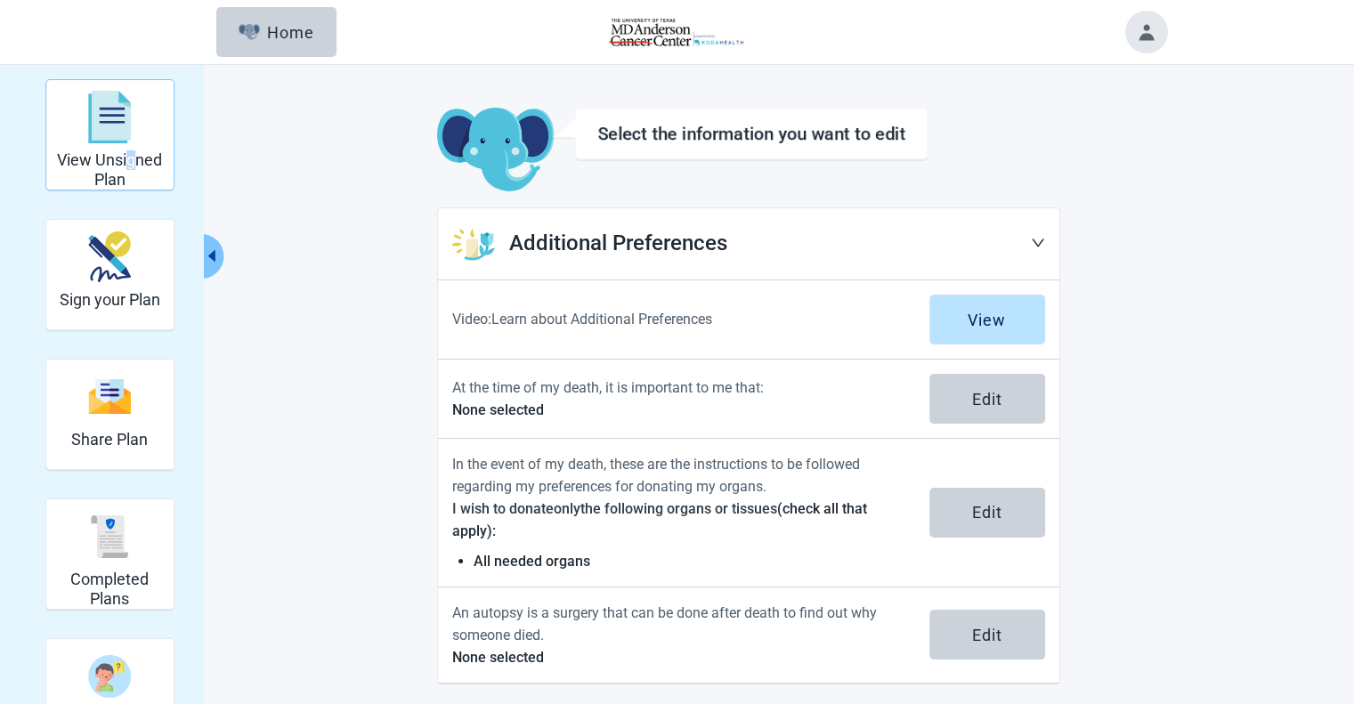
click at [118, 164] on h2 "View Unsigned Plan" at bounding box center [109, 169] width 113 height 38
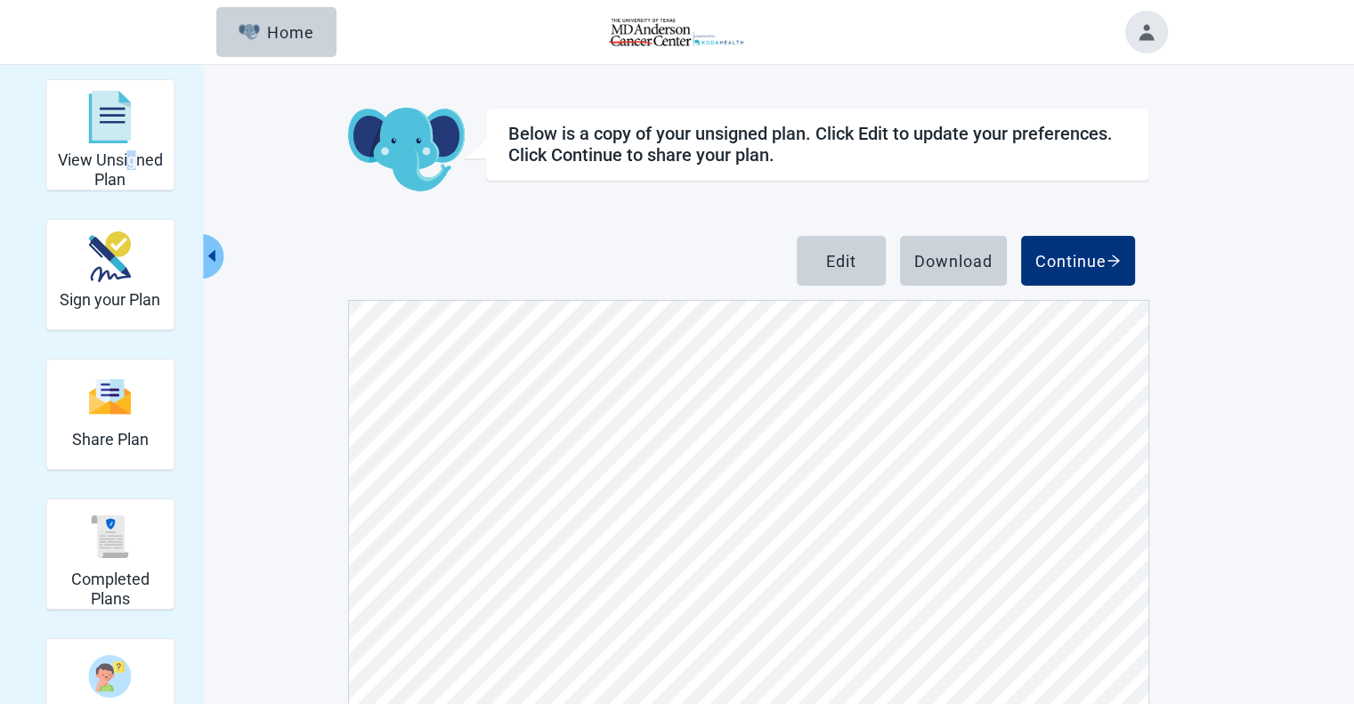
scroll to position [11217, 0]
click at [102, 286] on div "Sign your Plan" at bounding box center [110, 256] width 101 height 67
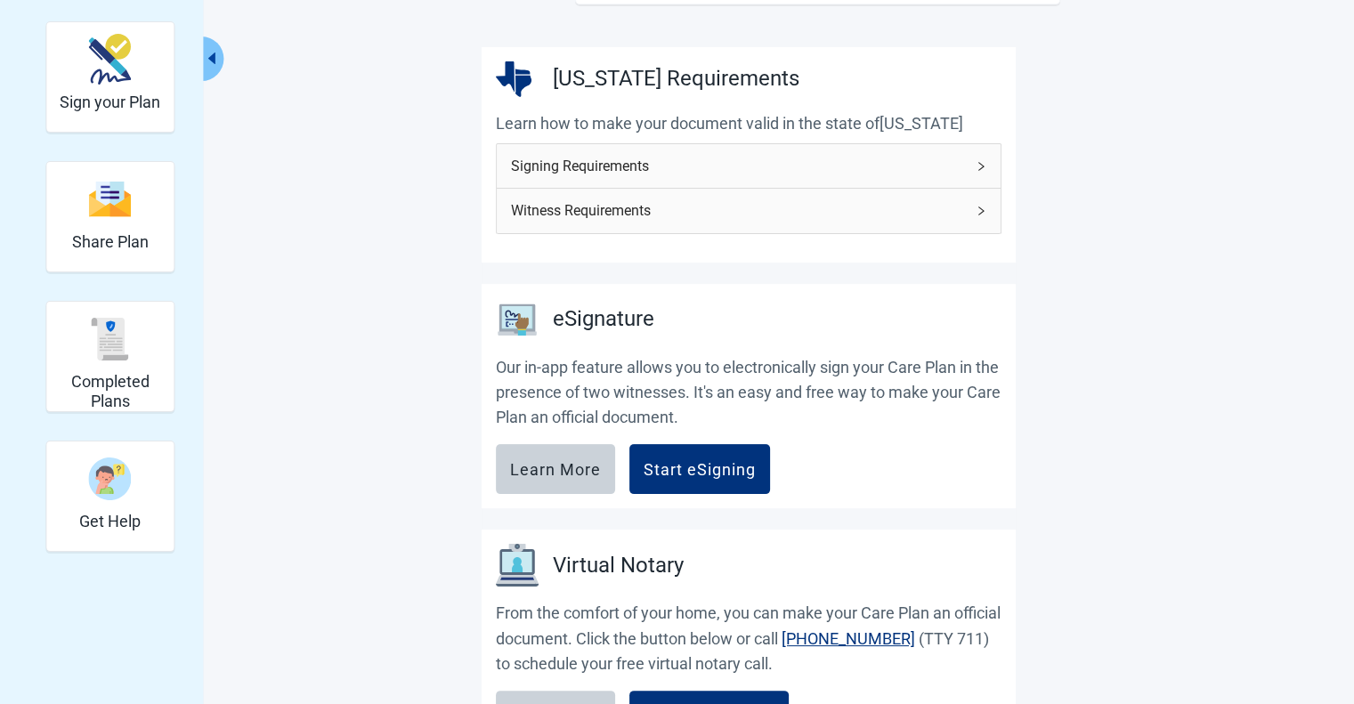
scroll to position [178, 0]
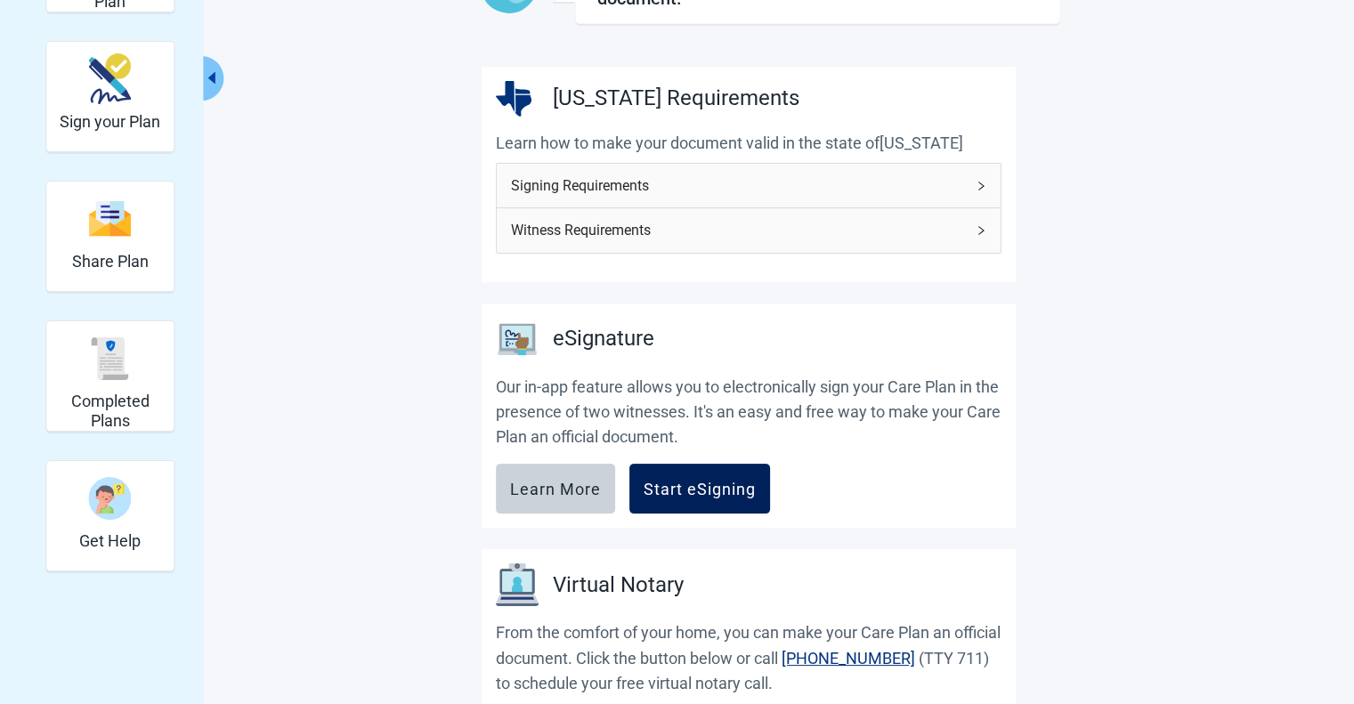
click at [677, 498] on button "Start eSigning" at bounding box center [699, 489] width 141 height 50
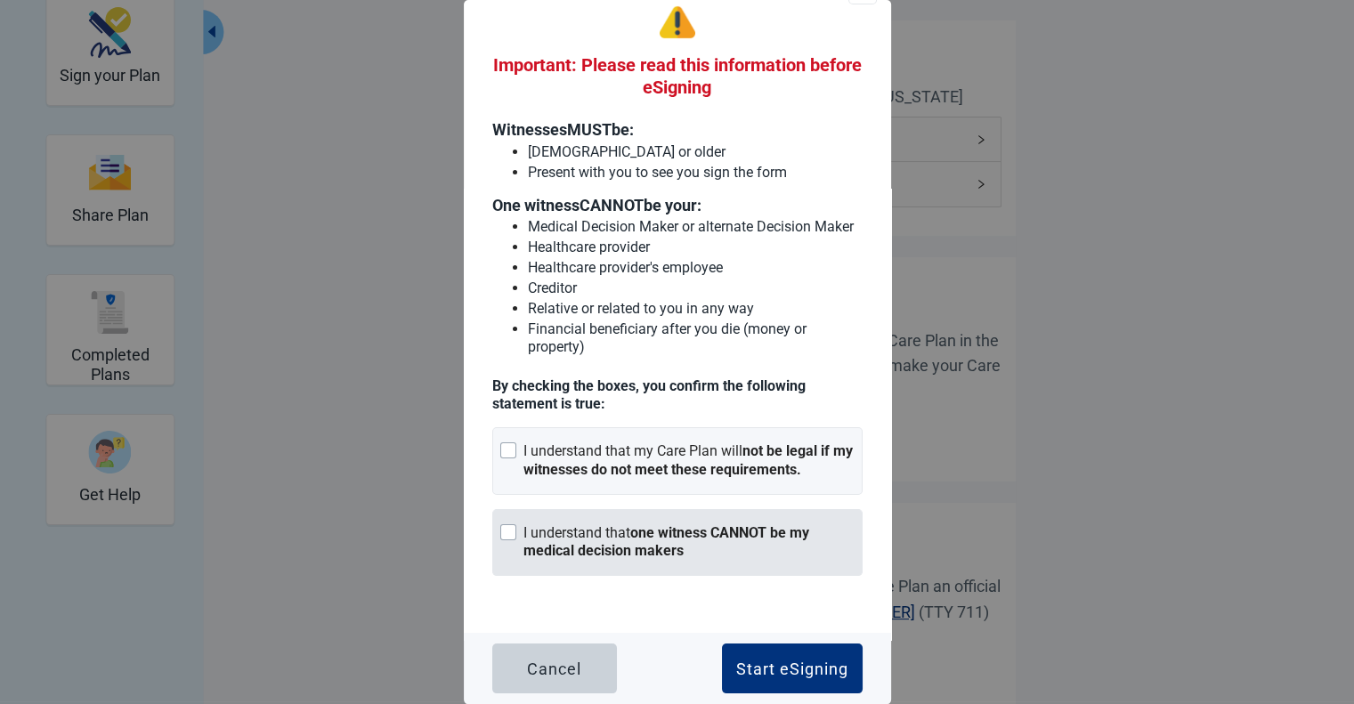
scroll to position [267, 0]
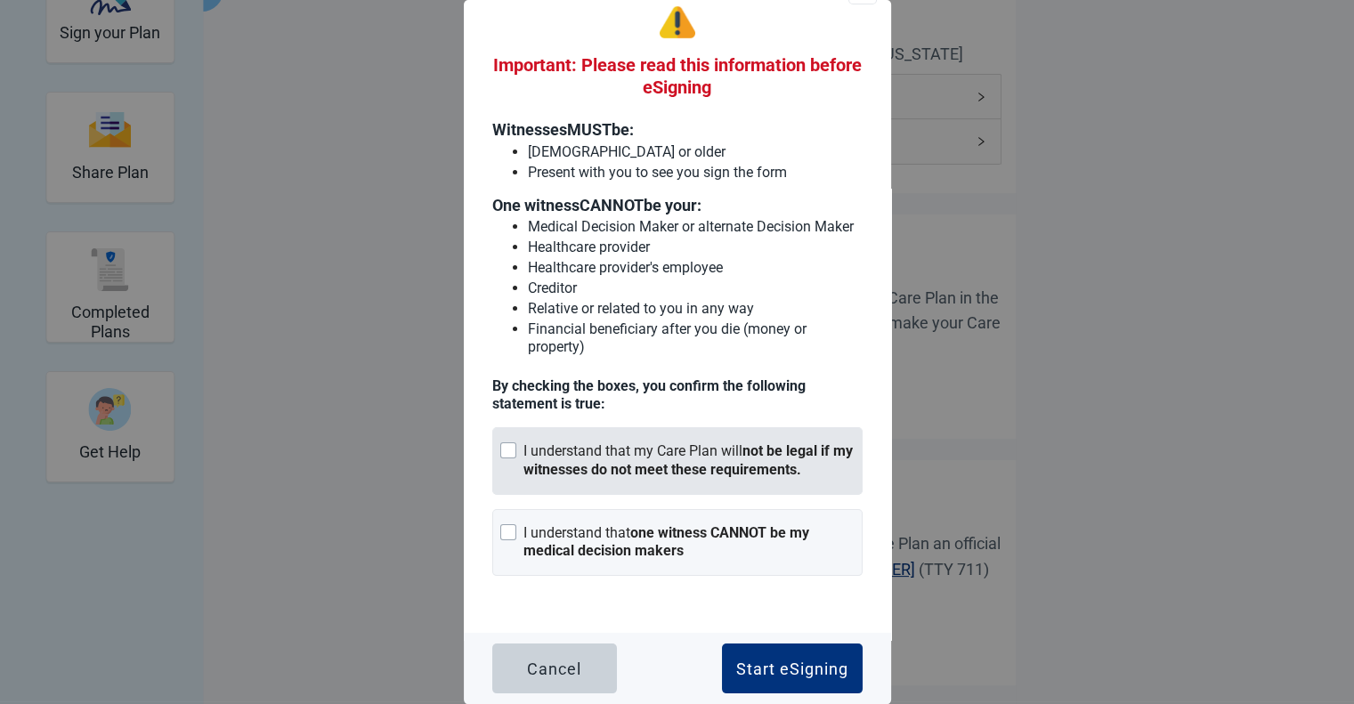
click at [506, 449] on div "Main content" at bounding box center [508, 450] width 16 height 16
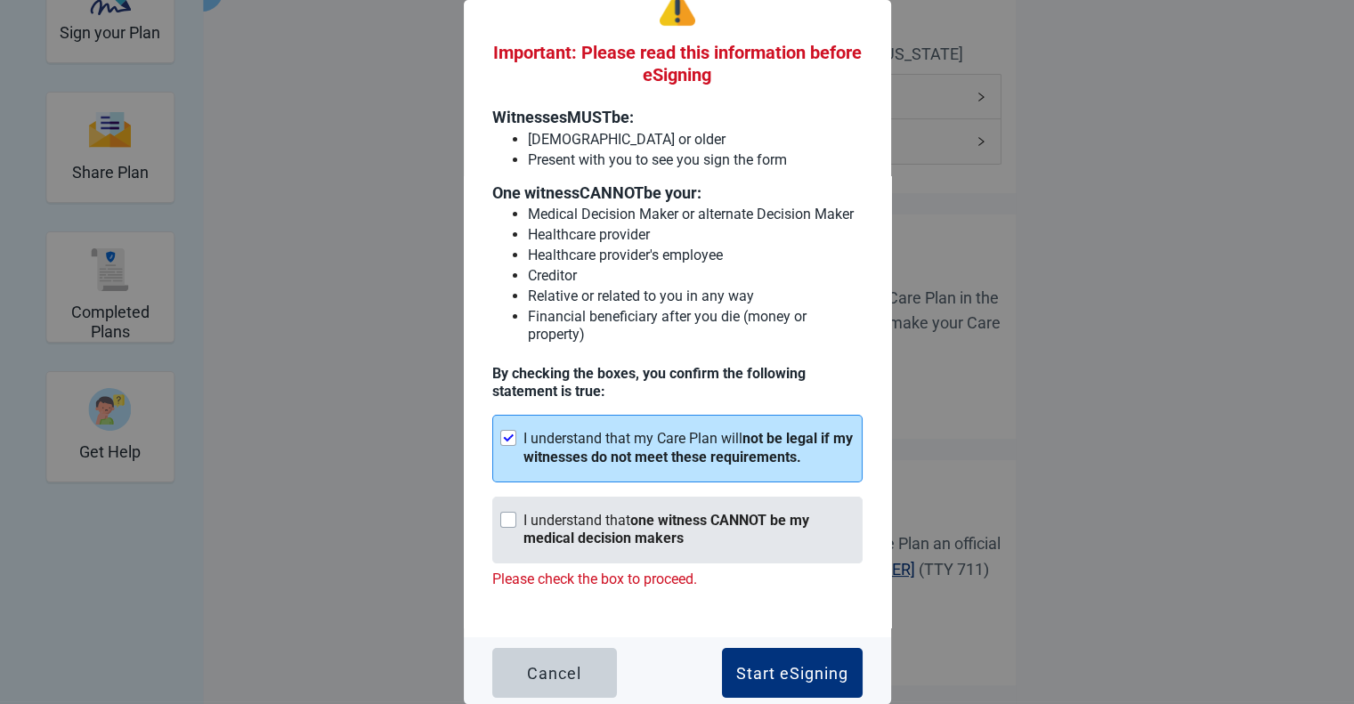
click at [511, 528] on div "Main content" at bounding box center [508, 520] width 16 height 16
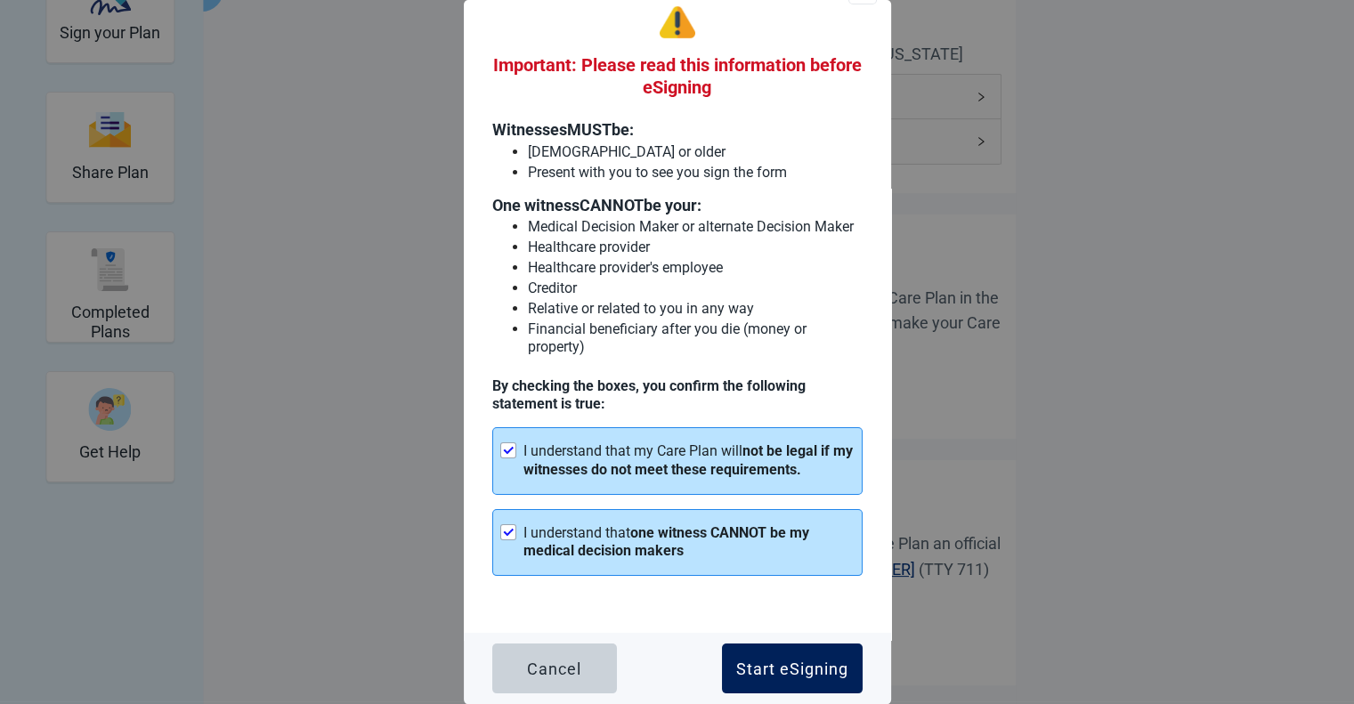
click at [762, 673] on div "Start eSigning" at bounding box center [792, 669] width 112 height 18
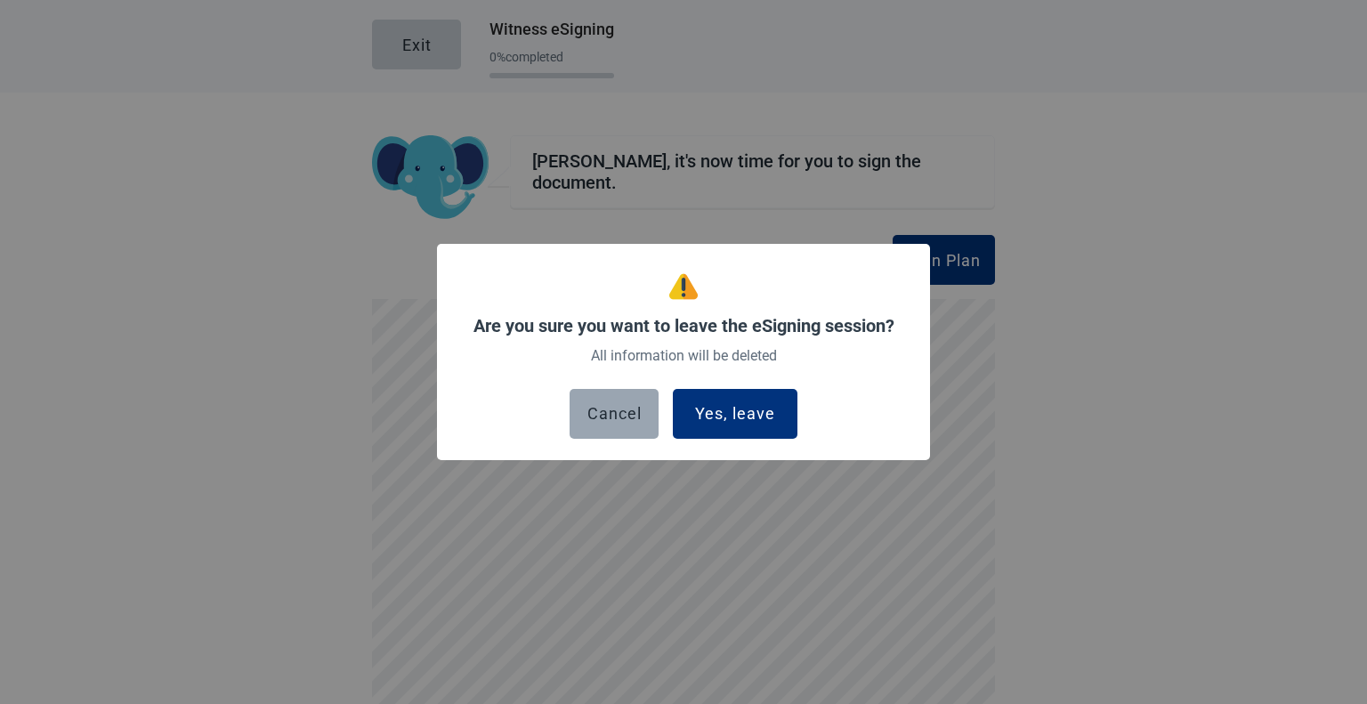
click at [615, 412] on div "Cancel" at bounding box center [615, 414] width 54 height 18
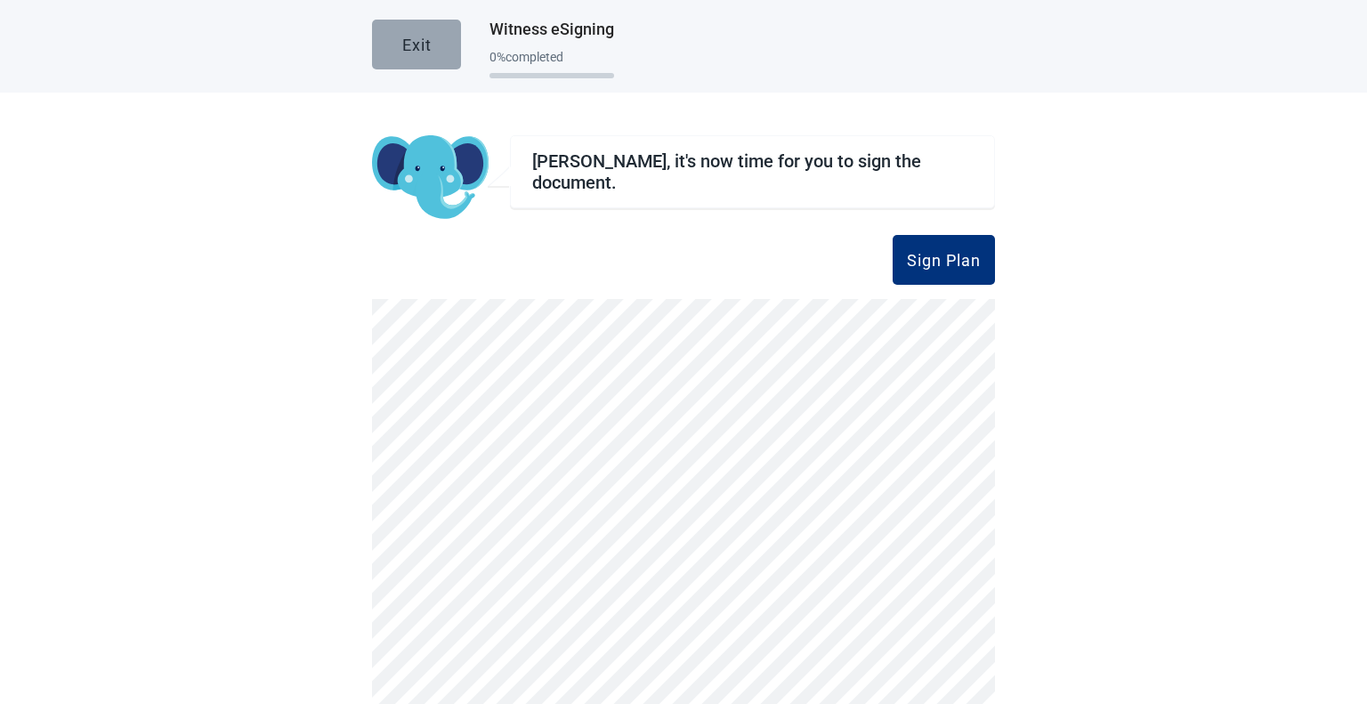
click at [431, 44] on button "Exit" at bounding box center [416, 45] width 89 height 50
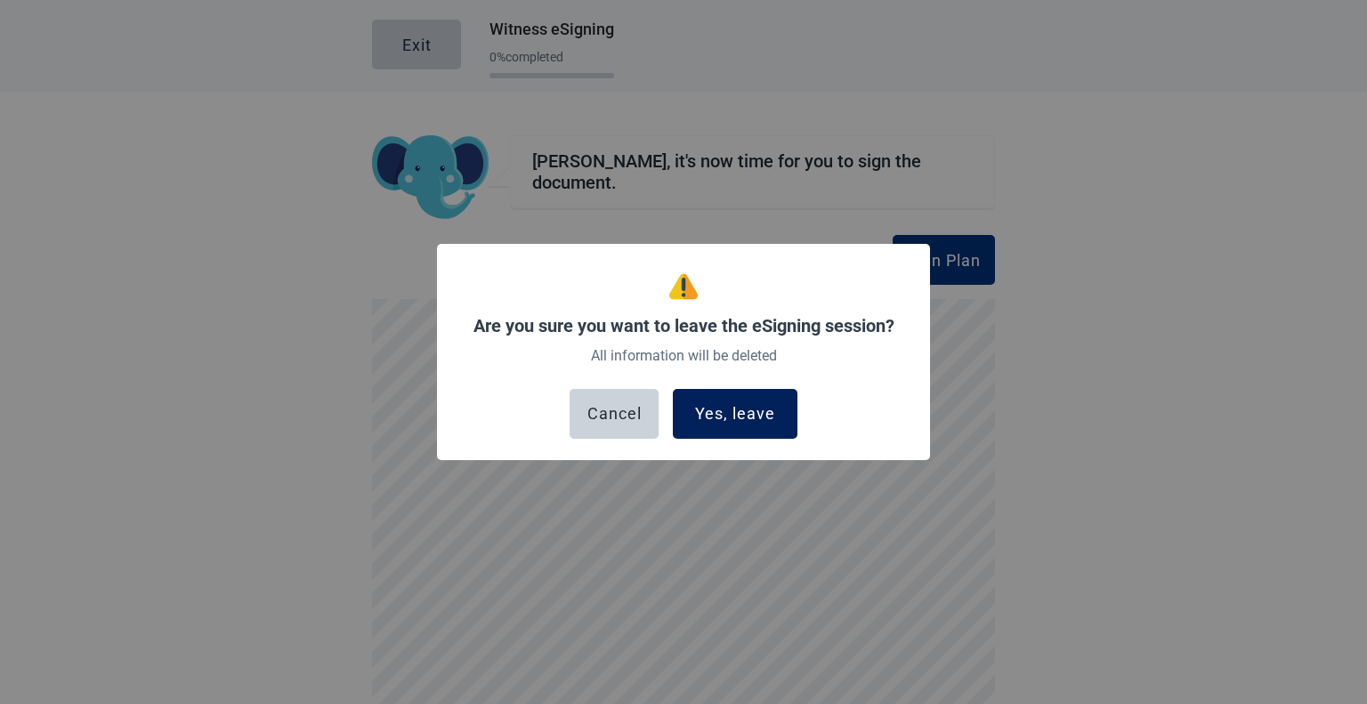
click at [743, 398] on button "Yes, leave" at bounding box center [735, 414] width 125 height 50
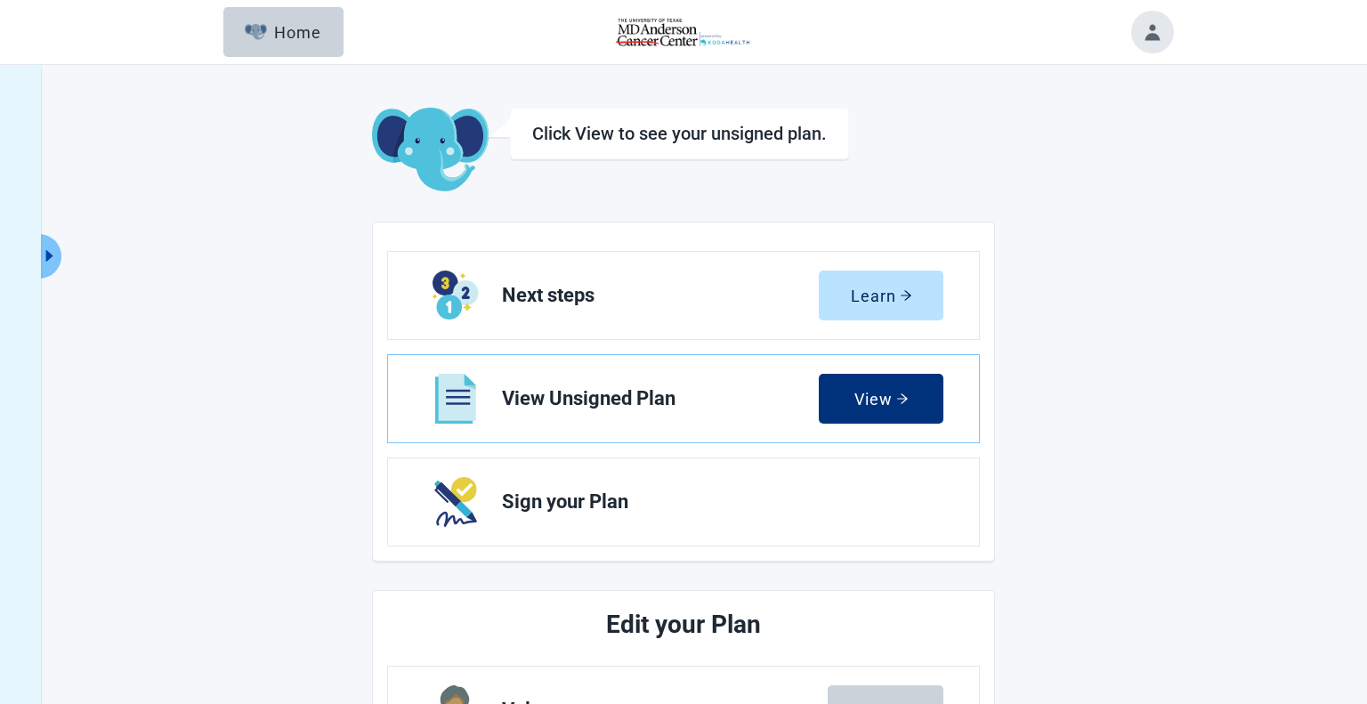
drag, startPoint x: 743, startPoint y: 398, endPoint x: 734, endPoint y: 418, distance: 21.9
click at [734, 418] on link "View Unsigned Plan View" at bounding box center [683, 398] width 591 height 87
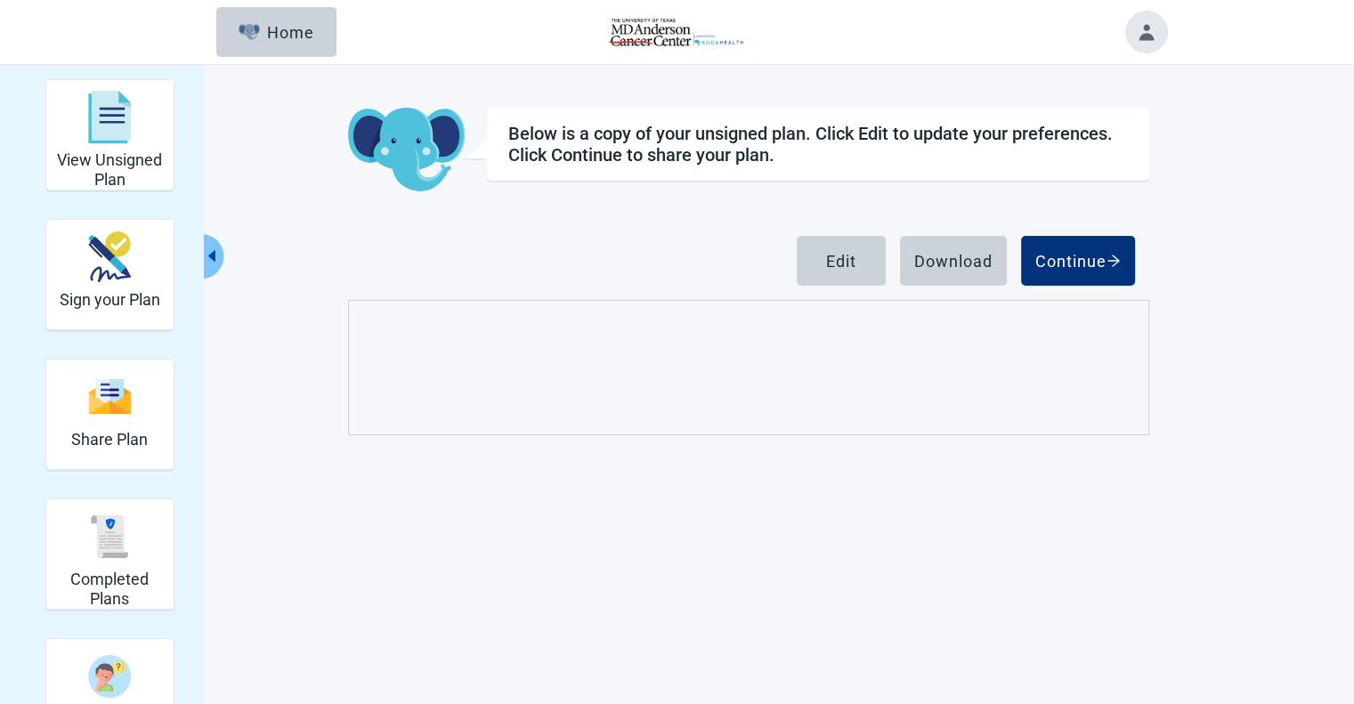
click at [274, 32] on div "Home" at bounding box center [277, 32] width 77 height 18
